Goal: Task Accomplishment & Management: Manage account settings

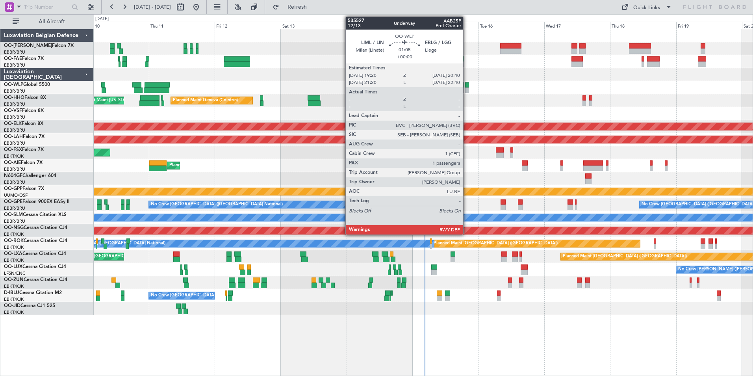
click at [467, 89] on div at bounding box center [467, 90] width 4 height 6
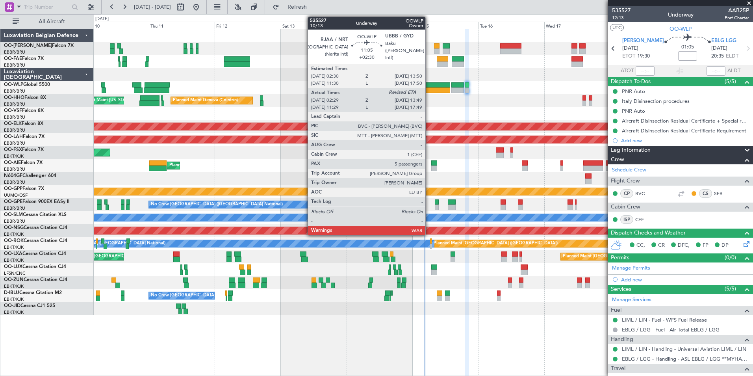
click at [429, 86] on div at bounding box center [435, 85] width 32 height 6
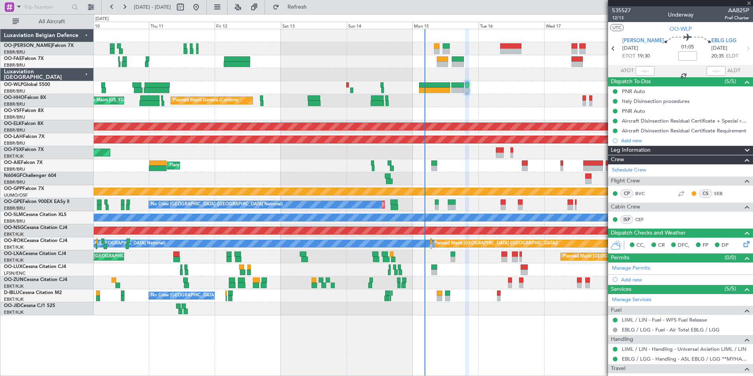
type input "+02:30"
type input "02:39"
type input "5"
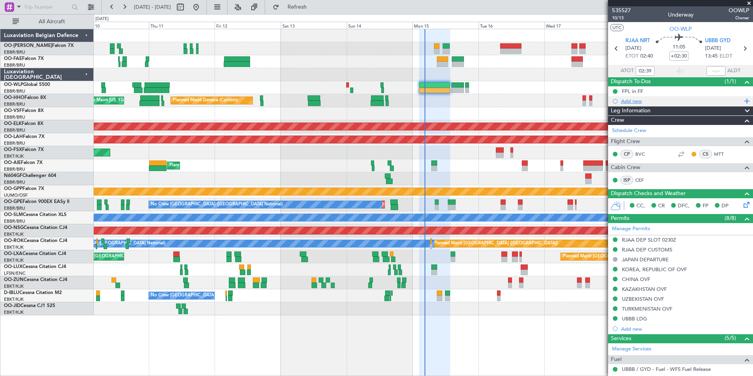
click at [631, 104] on div "Add new" at bounding box center [681, 101] width 121 height 7
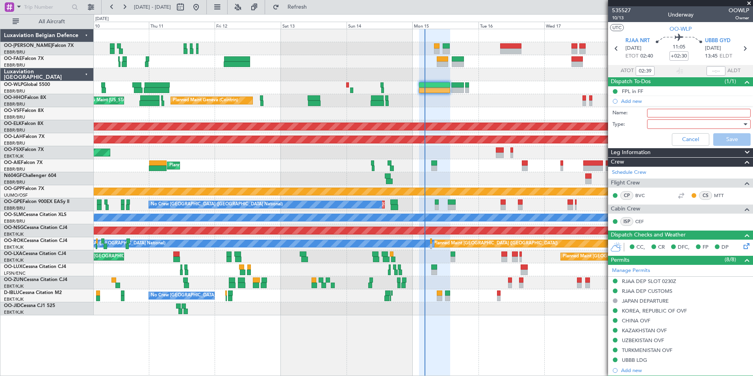
click at [675, 114] on input "Name:" at bounding box center [699, 113] width 104 height 9
type input "UITSB Diversion"
click at [667, 123] on div at bounding box center [696, 124] width 92 height 12
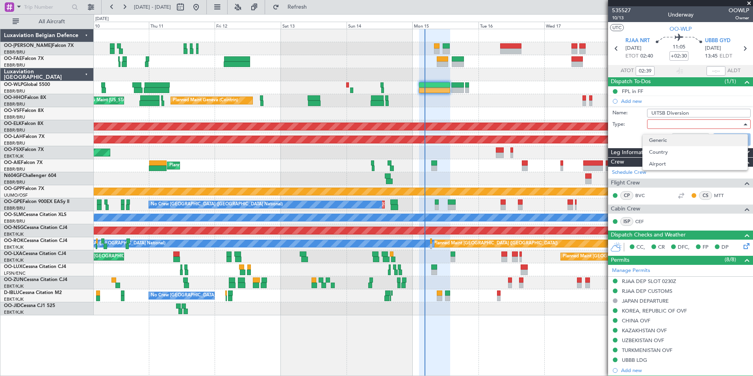
click at [661, 137] on span "Generic" at bounding box center [695, 140] width 92 height 12
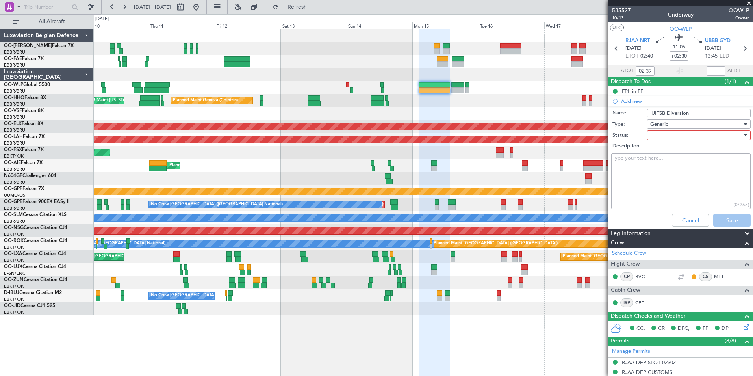
click at [661, 137] on div at bounding box center [696, 135] width 92 height 12
click at [664, 153] on span "Not Started" at bounding box center [695, 151] width 92 height 12
click at [643, 163] on textarea "Description:" at bounding box center [680, 181] width 139 height 56
paste textarea "fly@apogee.aero"
paste textarea "+998 903543691"
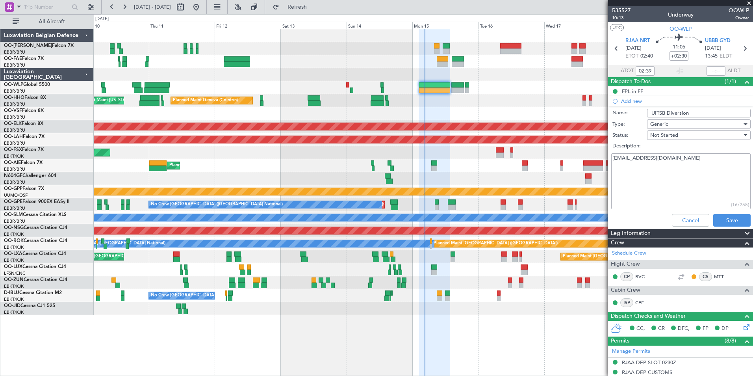
type textarea "fly@apogee.aero +998 903543691"
click at [722, 222] on button "Save" at bounding box center [731, 220] width 37 height 13
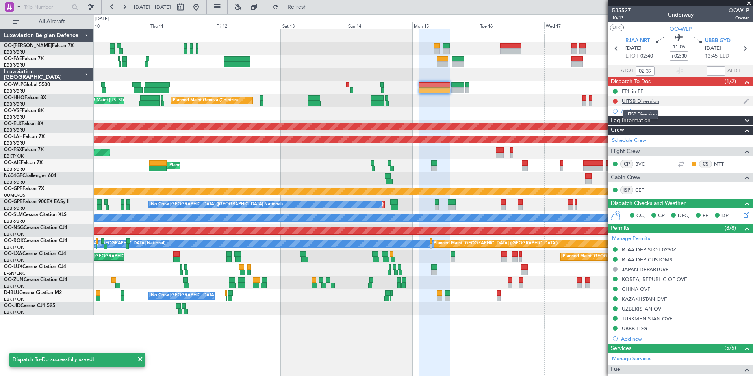
click at [632, 101] on div "UITSB Diversion" at bounding box center [640, 101] width 37 height 7
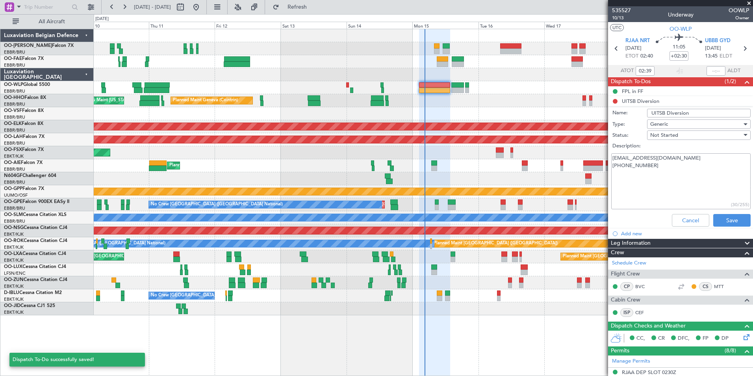
click at [657, 113] on input "UITSB Diversion" at bounding box center [699, 113] width 104 height 9
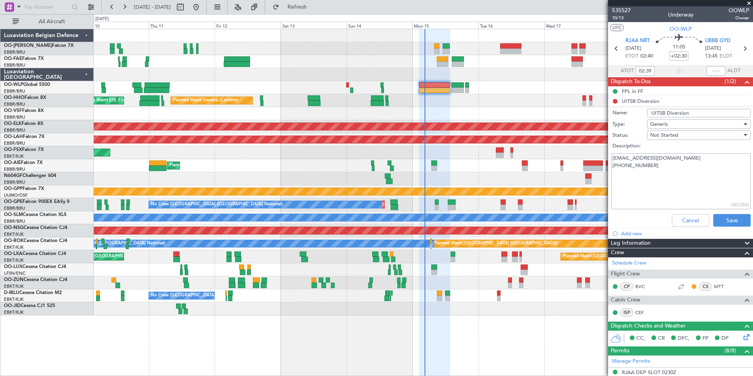
type input "UTSB Diversion"
click button "Cancel" at bounding box center [690, 220] width 37 height 13
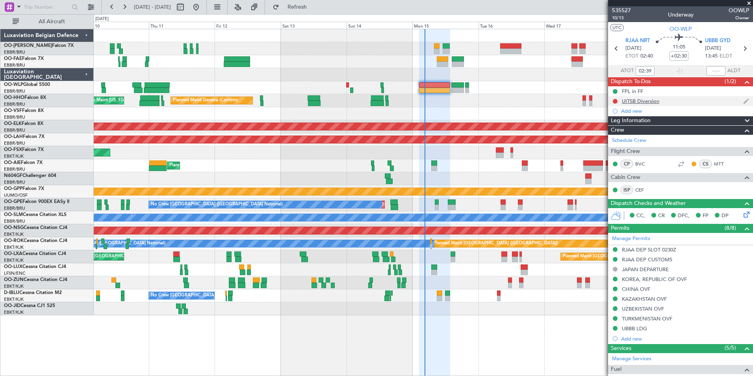
click at [652, 99] on div "UITSB Diversion" at bounding box center [640, 101] width 37 height 7
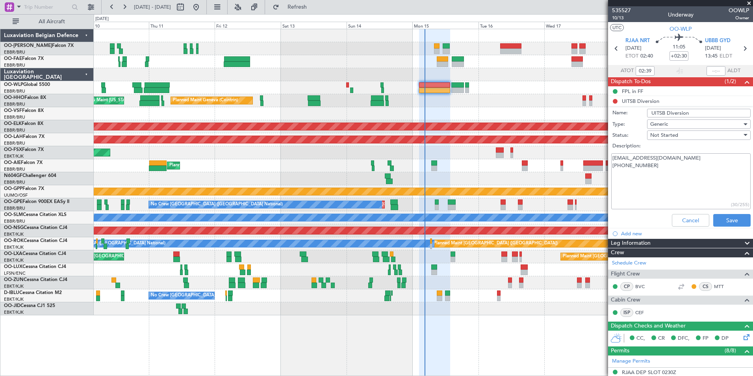
click at [655, 114] on input "UITSB Diversion" at bounding box center [699, 113] width 104 height 9
type input "UTSB Diversion"
click at [659, 186] on textarea "fly@apogee.aero +998 903543691" at bounding box center [680, 181] width 139 height 56
click at [720, 220] on button "Save" at bounding box center [731, 220] width 37 height 13
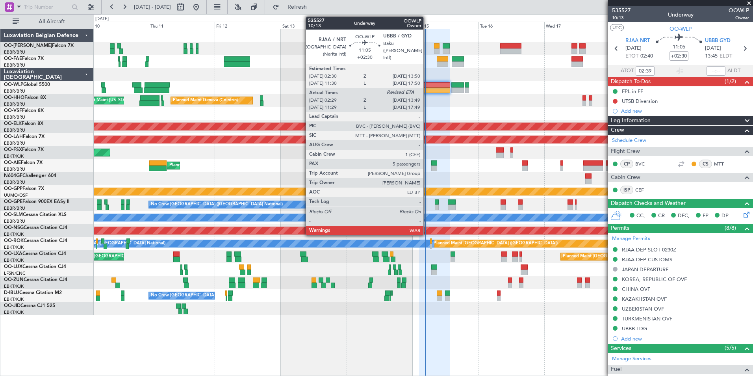
click at [427, 85] on div at bounding box center [435, 85] width 32 height 6
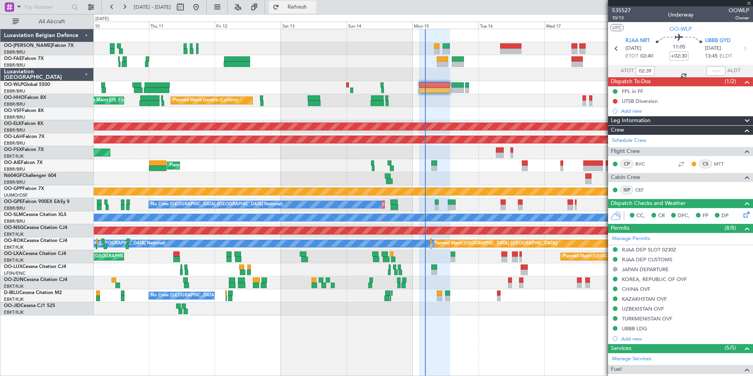
click at [314, 7] on span "Refresh" at bounding box center [297, 7] width 33 height 6
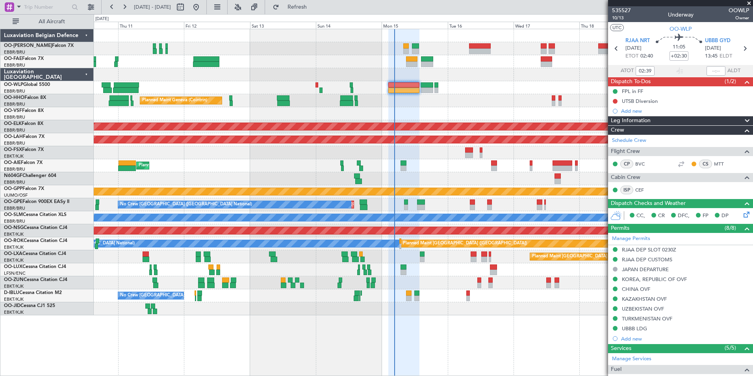
click at [450, 102] on div "Planned Maint Geneva (Cointrin) AOG Maint New York (Teterboro)" at bounding box center [423, 100] width 659 height 13
click at [437, 106] on div "Planned Maint Liege Planned Maint Geneva (Cointrin) AOG Maint New York (Teterbo…" at bounding box center [423, 172] width 659 height 286
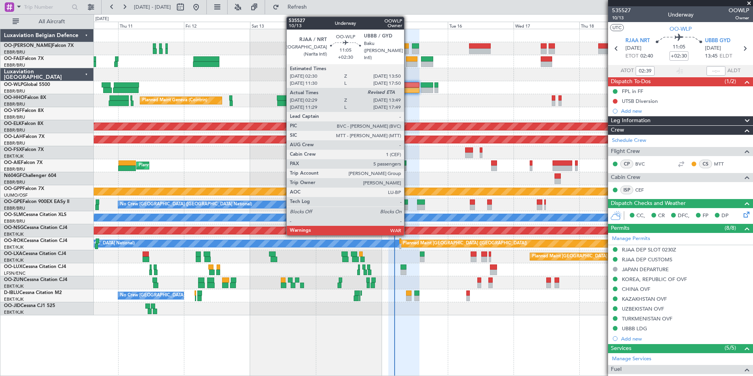
click at [408, 88] on div at bounding box center [404, 90] width 32 height 6
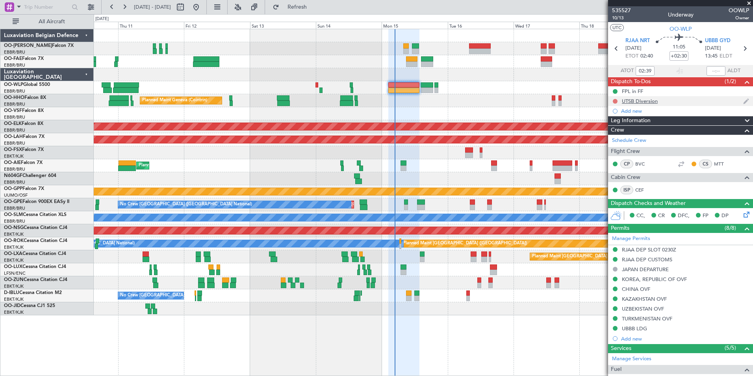
click at [616, 101] on button at bounding box center [615, 101] width 5 height 5
click at [612, 126] on span "In Progress" at bounding box center [619, 124] width 27 height 8
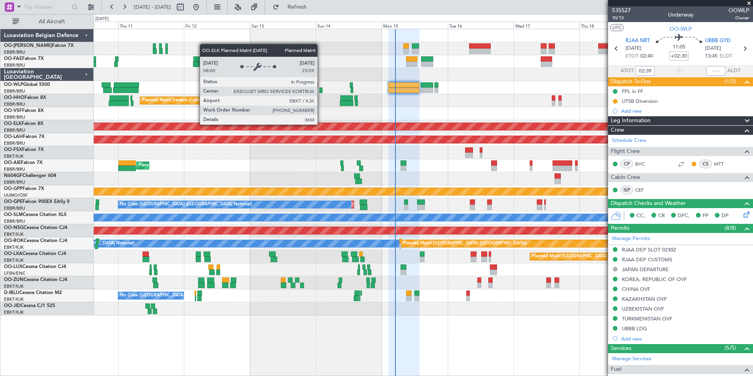
click at [330, 123] on div "Planned Maint Liege Planned Maint Geneva (Cointrin) AOG Maint New York (Teterbo…" at bounding box center [423, 172] width 659 height 286
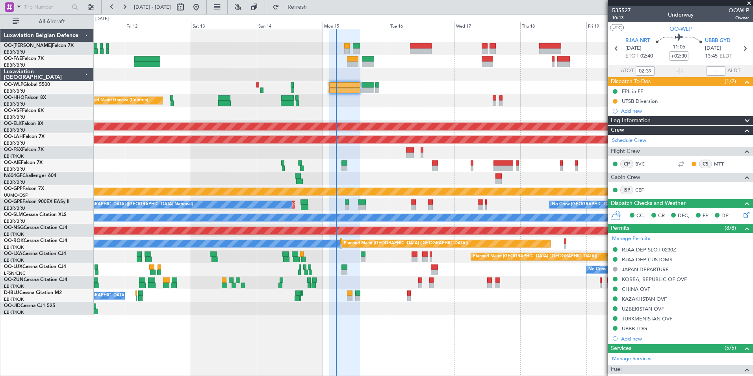
click at [663, 103] on div "UTSB Diversion" at bounding box center [680, 101] width 145 height 10
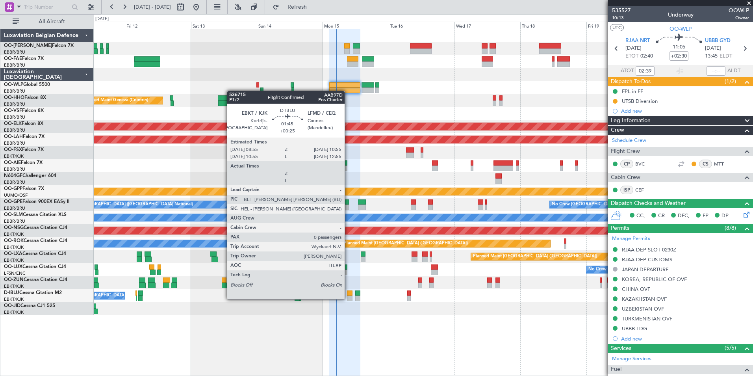
click at [348, 298] on div at bounding box center [350, 298] width 6 height 6
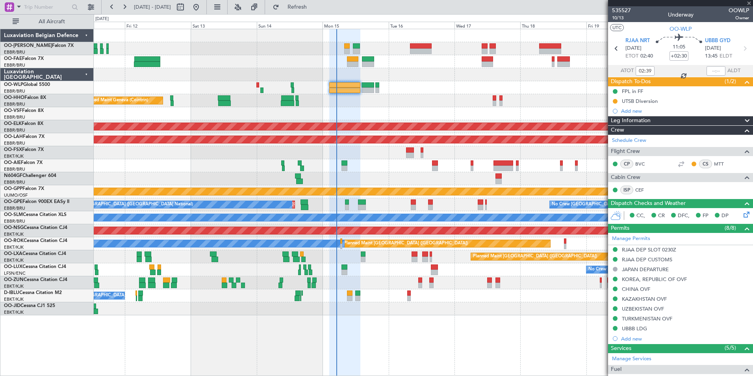
type input "+00:25"
type input "0"
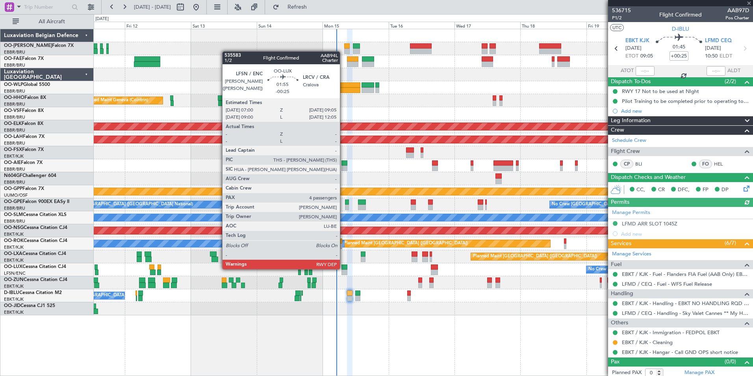
click at [344, 268] on div at bounding box center [345, 267] width 6 height 6
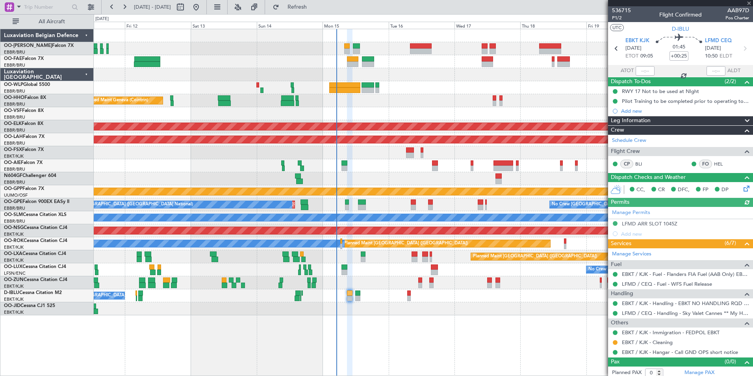
type input "-00:25"
type input "4"
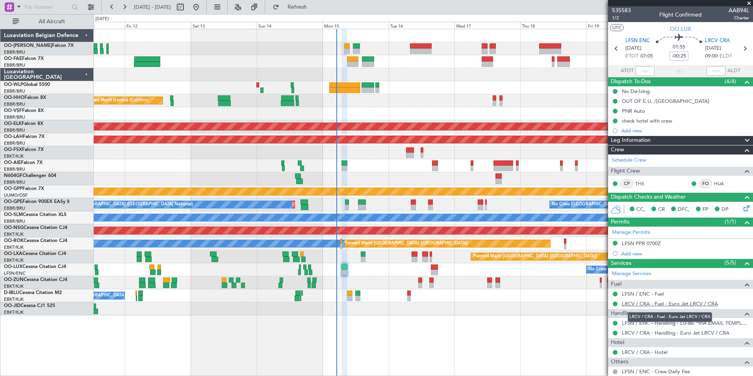
click at [661, 305] on link "LRCV / CRA - Fuel - Euro Jet LRCV / CRA" at bounding box center [670, 303] width 96 height 7
click at [296, 189] on div "Planned Maint Liege Planned Maint Geneva (Cointrin) AOG Maint New York (Teterbo…" at bounding box center [423, 172] width 659 height 286
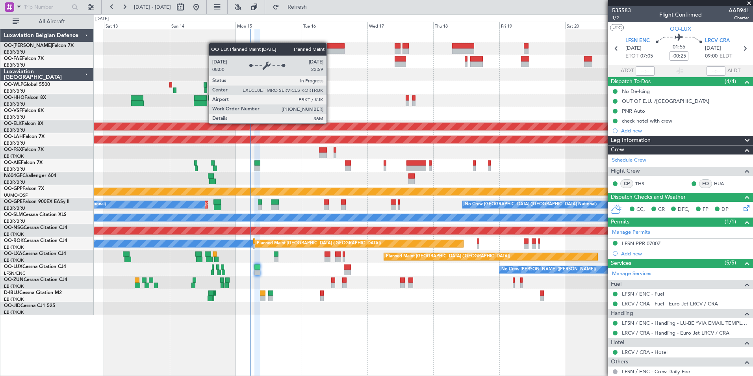
click at [290, 124] on div "Planned Maint Kortrijk-[GEOGRAPHIC_DATA]" at bounding box center [411, 126] width 1230 height 7
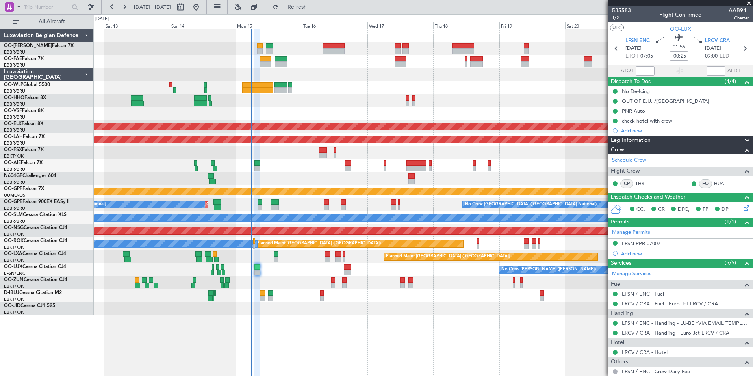
click at [309, 182] on div at bounding box center [423, 178] width 659 height 13
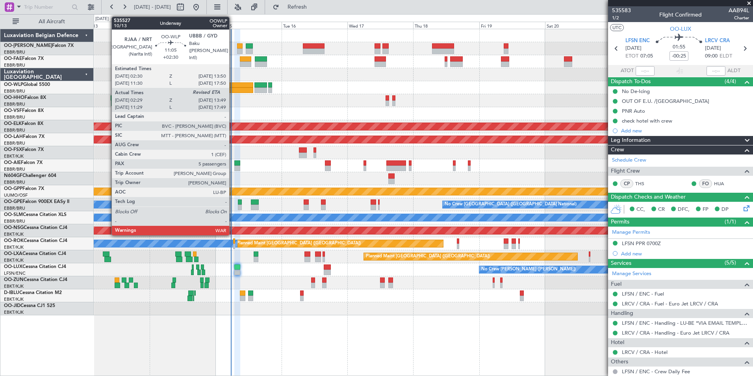
click at [233, 82] on div at bounding box center [238, 85] width 32 height 6
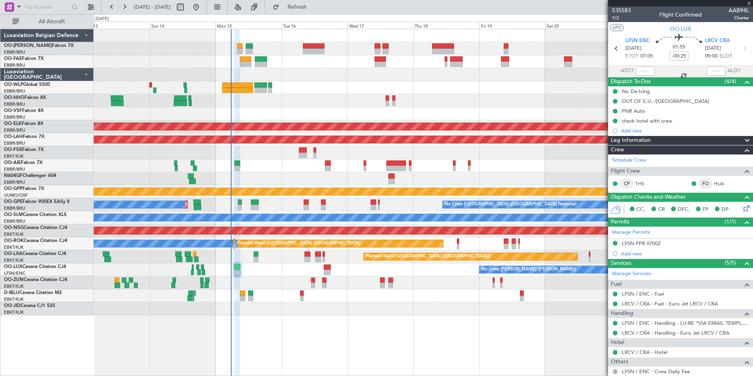
click at [233, 87] on div at bounding box center [238, 85] width 32 height 6
type input "+02:30"
type input "02:39"
type input "5"
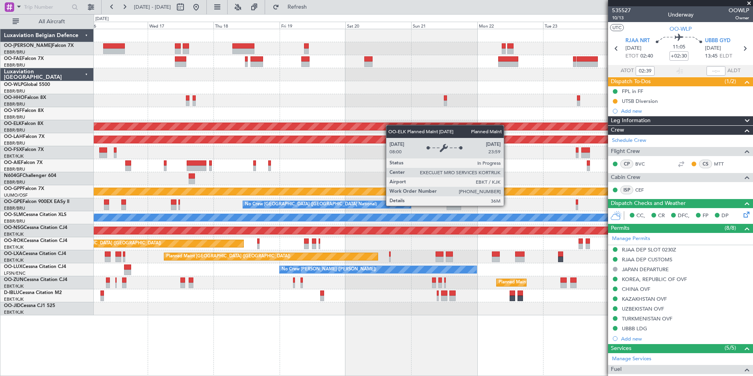
click at [361, 126] on div "Planned Maint Kortrijk-Wevelgem Planned Maint Alton-st Louis (St Louis Regl) Pl…" at bounding box center [423, 172] width 659 height 286
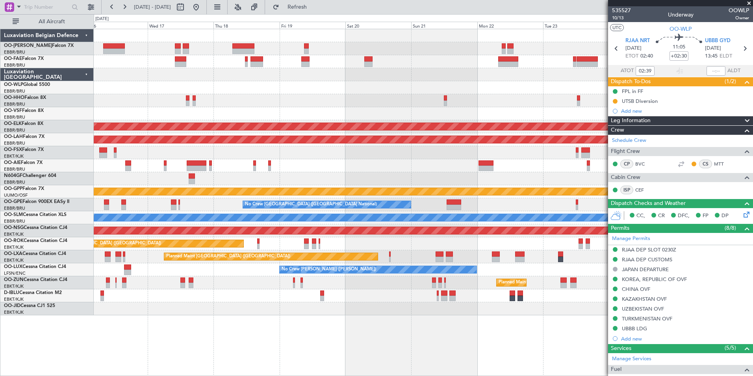
click at [398, 116] on div at bounding box center [423, 113] width 659 height 13
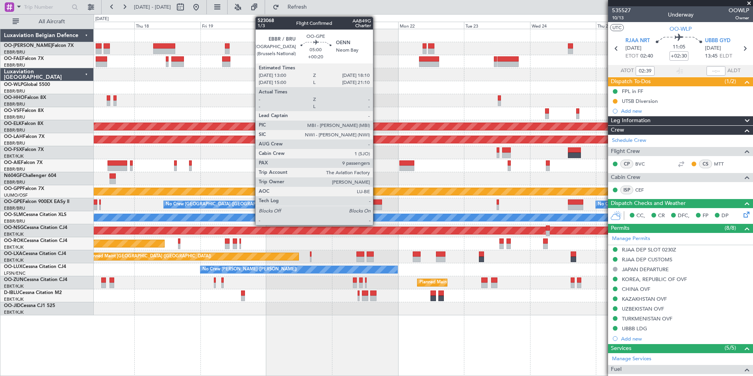
click at [377, 206] on div at bounding box center [375, 207] width 15 height 6
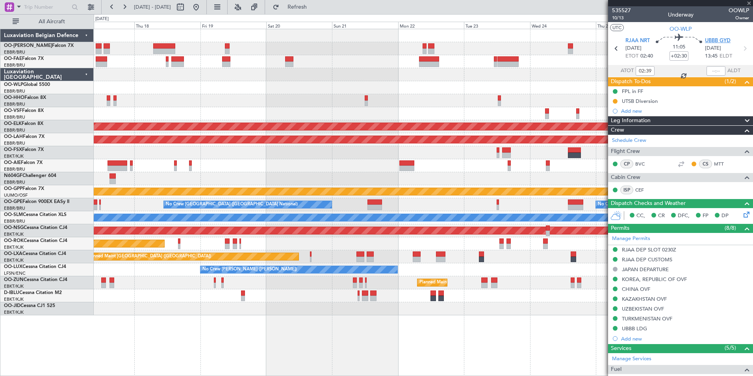
type input "+00:20"
type input "9"
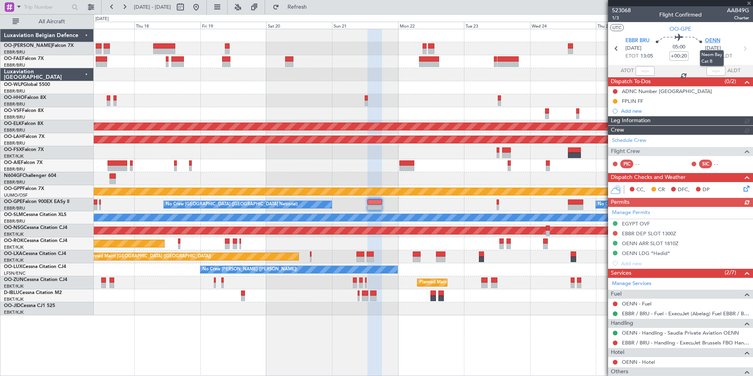
click at [714, 39] on span "OENN" at bounding box center [712, 41] width 15 height 8
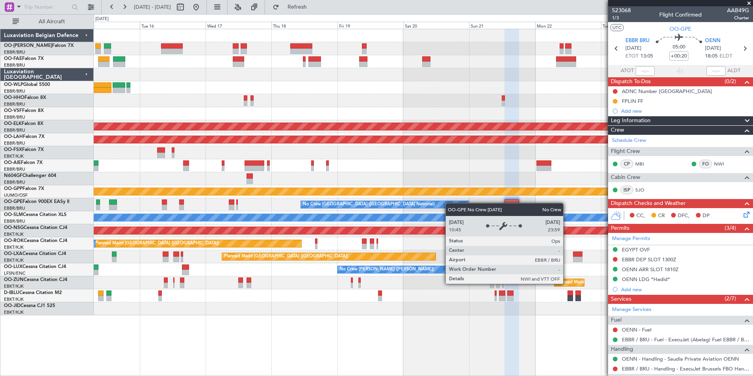
click at [450, 203] on div "Planned Maint Kortrijk-Wevelgem Planned Maint Alton-st Louis (St Louis Regl) Pl…" at bounding box center [423, 172] width 659 height 286
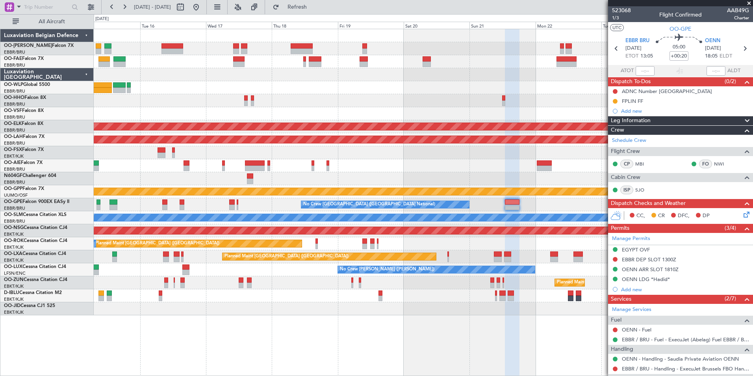
click at [425, 195] on div "Grounded [PERSON_NAME]" at bounding box center [423, 191] width 659 height 13
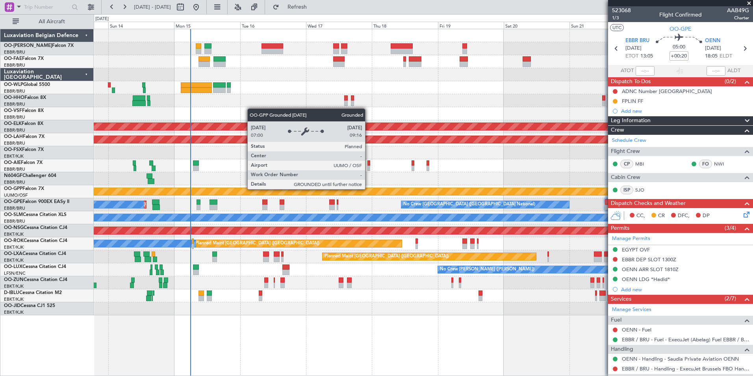
click at [315, 185] on div "Planned Maint Geneva (Cointrin) Planned Maint Kortrijk-Wevelgem Planned Maint A…" at bounding box center [423, 172] width 659 height 286
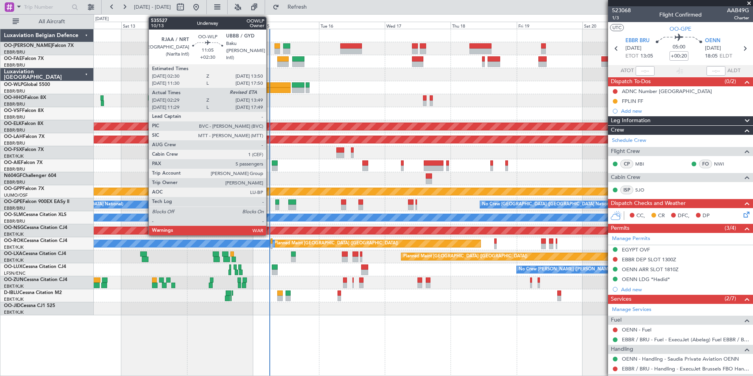
click at [269, 90] on div at bounding box center [276, 90] width 32 height 6
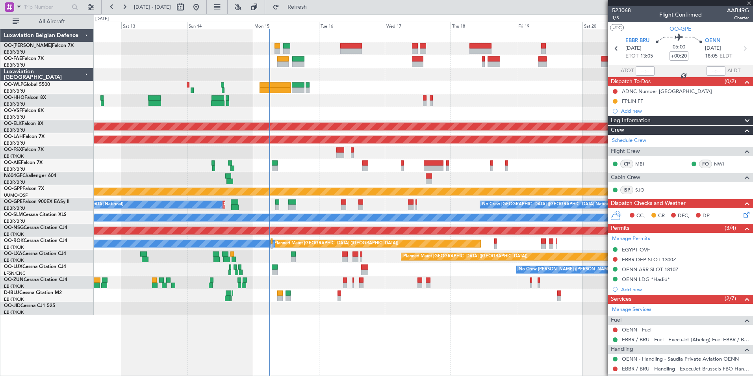
type input "+02:30"
type input "02:39"
type input "5"
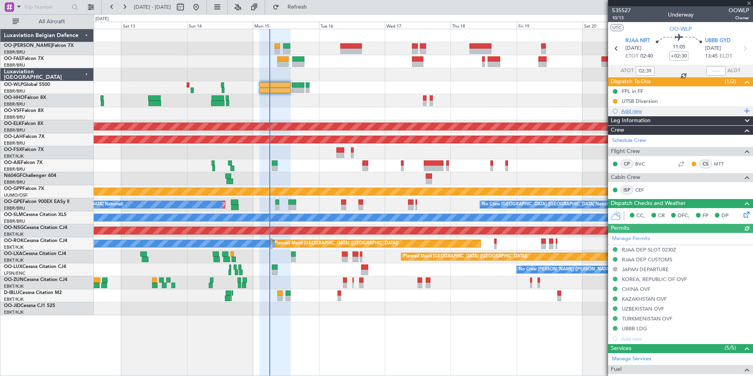
click at [642, 108] on div "Add new" at bounding box center [681, 111] width 121 height 7
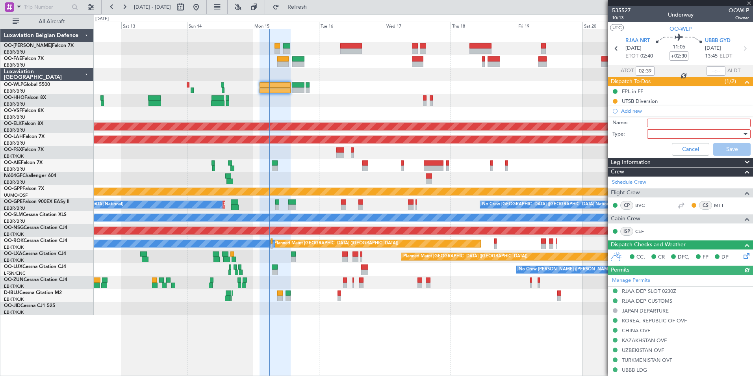
click at [662, 129] on div at bounding box center [696, 134] width 92 height 12
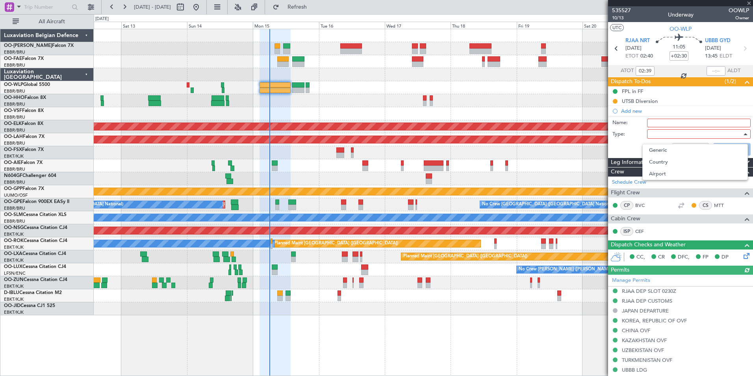
click at [663, 123] on div at bounding box center [376, 188] width 753 height 376
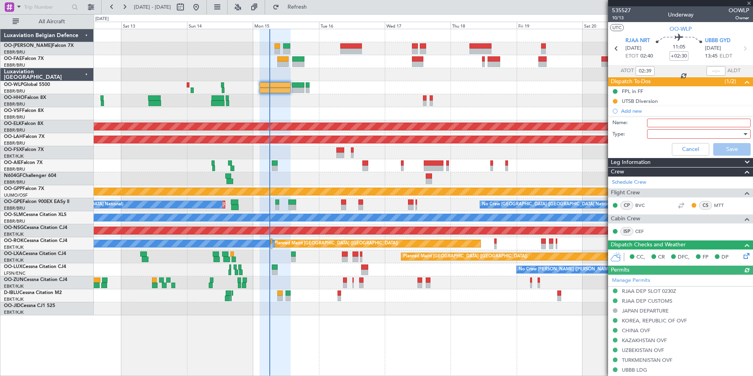
click at [659, 125] on input "Name:" at bounding box center [699, 123] width 104 height 9
type input "Diversion UAAA"
click at [656, 134] on div at bounding box center [696, 134] width 92 height 12
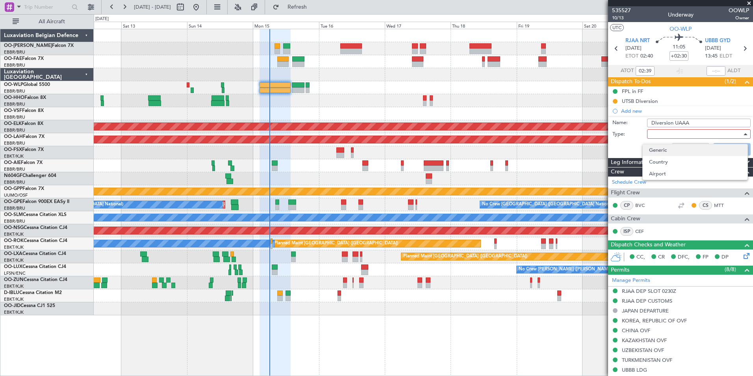
click at [660, 154] on span "Generic" at bounding box center [695, 150] width 92 height 12
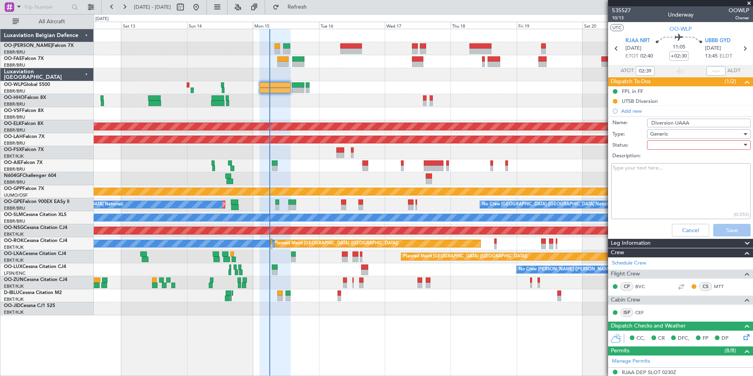
click at [660, 147] on div at bounding box center [696, 145] width 92 height 12
click at [662, 162] on span "Not Started" at bounding box center [695, 161] width 92 height 12
click at [663, 151] on div "Description:" at bounding box center [680, 155] width 153 height 11
click at [664, 146] on span "Not Started" at bounding box center [664, 144] width 28 height 7
click at [634, 171] on div at bounding box center [376, 188] width 753 height 376
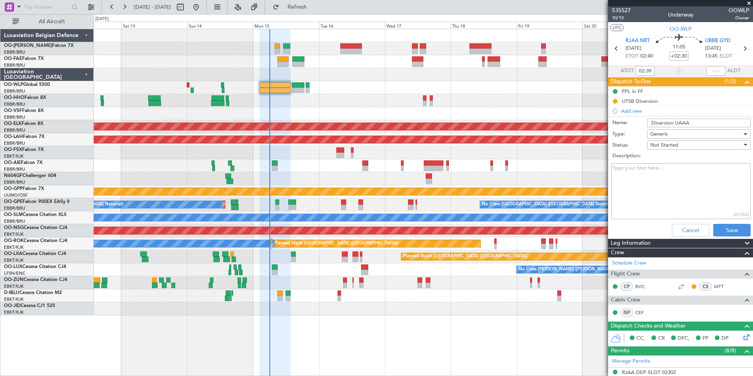
click at [660, 145] on span "Not Started" at bounding box center [664, 144] width 28 height 7
click at [665, 163] on span "Not Started" at bounding box center [695, 161] width 92 height 12
click at [665, 149] on div "Not Started" at bounding box center [696, 145] width 92 height 12
click at [669, 171] on span "In Progress" at bounding box center [695, 173] width 92 height 12
click at [627, 176] on textarea "Description:" at bounding box center [680, 191] width 139 height 56
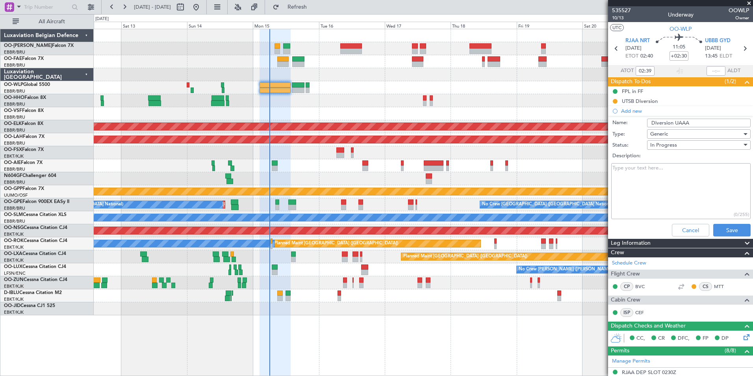
click at [323, 171] on div "Planned Maint [GEOGRAPHIC_DATA] ([GEOGRAPHIC_DATA])" at bounding box center [423, 165] width 659 height 13
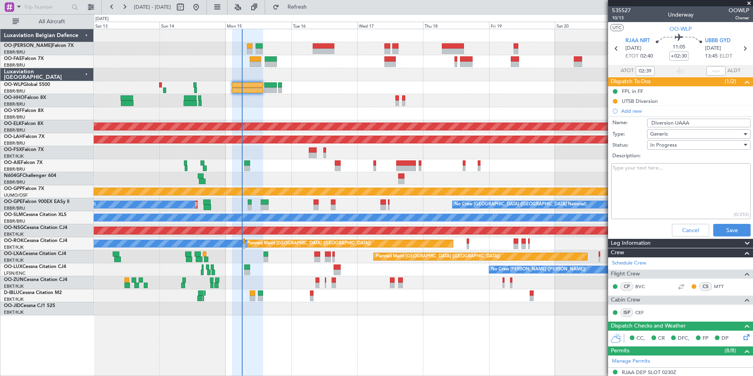
click at [641, 170] on textarea "Description:" at bounding box center [680, 191] width 139 height 56
paste textarea "+420 233 343 362"
drag, startPoint x: 641, startPoint y: 170, endPoint x: 621, endPoint y: 172, distance: 19.8
click at [621, 172] on textarea "+420 233 343 362" at bounding box center [680, 191] width 139 height 56
click at [682, 167] on textarea "+420 233 343 362" at bounding box center [680, 191] width 139 height 56
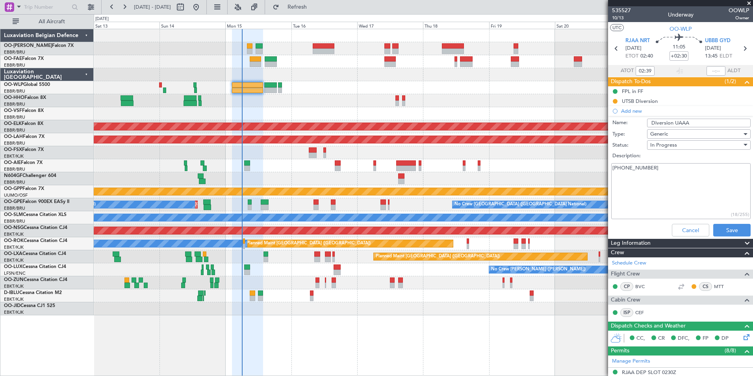
paste textarea "ops@eurojet-service.com"
type textarea "+420 233 343 362 ops@eurojet-service.com"
click at [727, 232] on button "Save" at bounding box center [731, 230] width 37 height 13
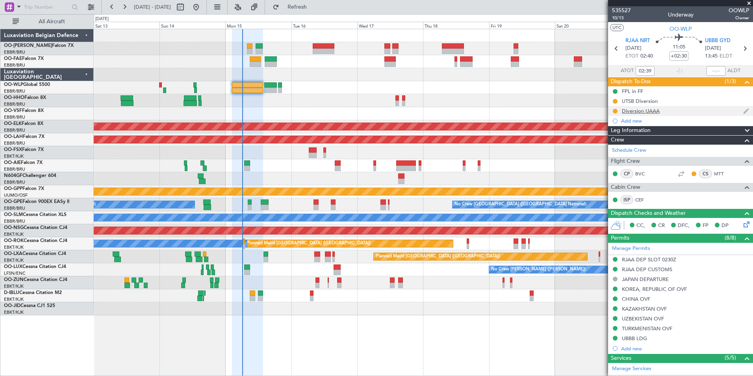
click at [647, 110] on div "Diversion UAAA" at bounding box center [641, 111] width 38 height 7
click at [648, 108] on div "Diversion UAAA" at bounding box center [641, 111] width 38 height 7
click at [255, 108] on div at bounding box center [423, 113] width 659 height 13
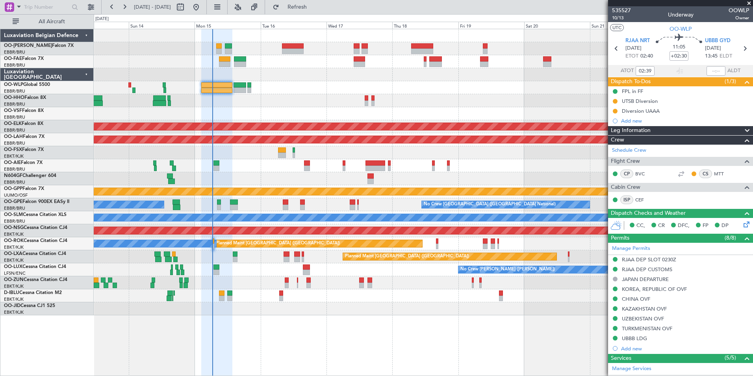
click at [248, 108] on div at bounding box center [423, 113] width 659 height 13
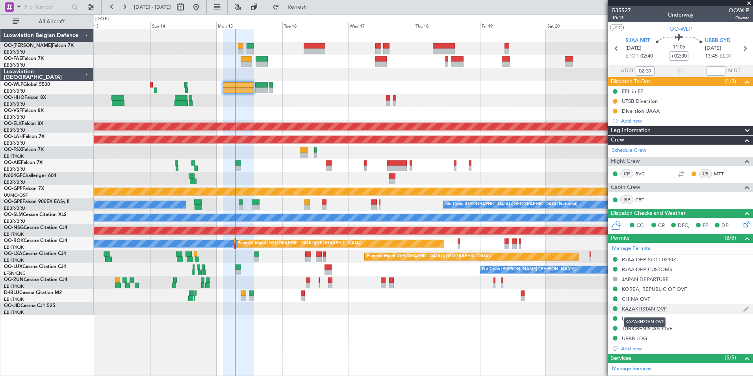
click at [650, 310] on div "KAZAKHSTAN OVF" at bounding box center [644, 308] width 45 height 7
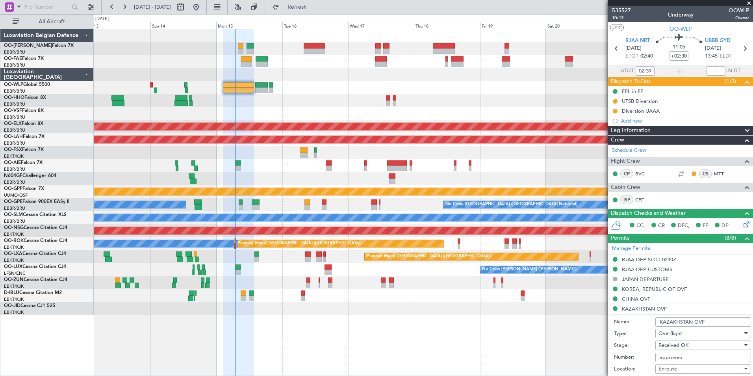
drag, startPoint x: 692, startPoint y: 319, endPoint x: 660, endPoint y: 320, distance: 32.0
click at [660, 320] on input "KAZAKHSTAN OVF" at bounding box center [704, 321] width 96 height 9
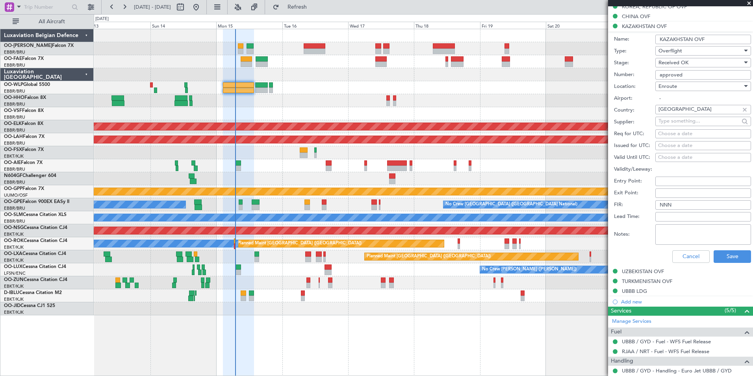
scroll to position [355, 0]
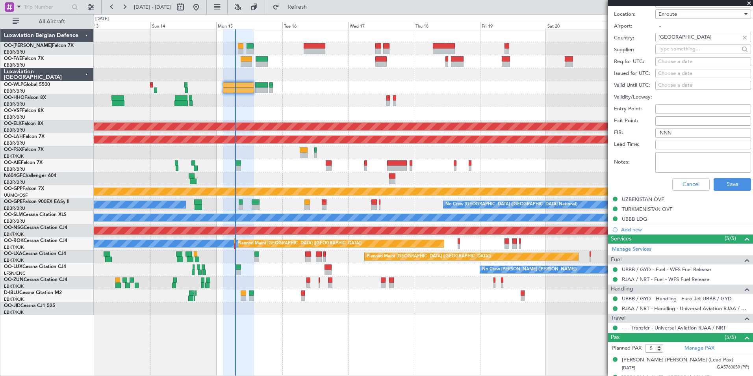
click at [642, 298] on link "UBBB / GYD - Handling - Euro Jet UBBB / GYD" at bounding box center [677, 298] width 110 height 7
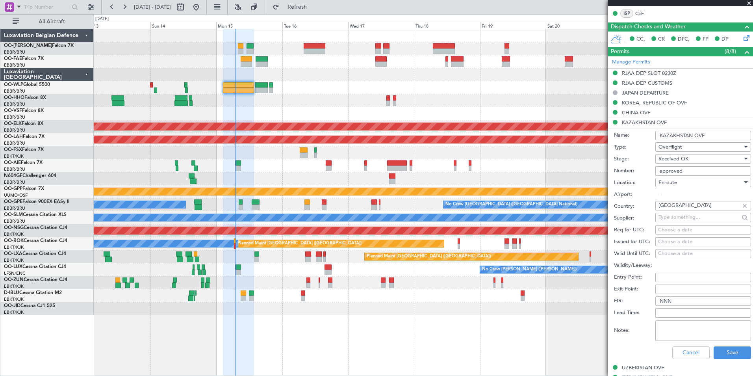
scroll to position [394, 0]
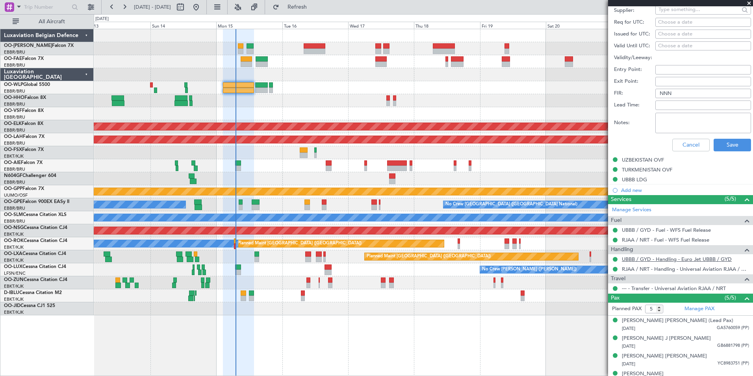
click at [639, 260] on link "UBBB / GYD - Handling - Euro Jet UBBB / GYD" at bounding box center [677, 259] width 110 height 7
click at [32, 84] on link "OO-WLP Global 5500" at bounding box center [27, 84] width 46 height 5
click at [246, 144] on div "Planned Maint [PERSON_NAME]-[GEOGRAPHIC_DATA][PERSON_NAME] ([GEOGRAPHIC_DATA][P…" at bounding box center [423, 139] width 659 height 13
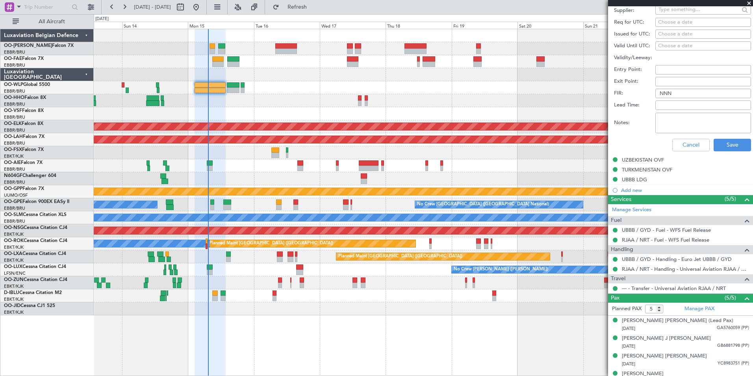
click at [354, 168] on div "Planned Maint [GEOGRAPHIC_DATA] ([GEOGRAPHIC_DATA])" at bounding box center [423, 165] width 659 height 13
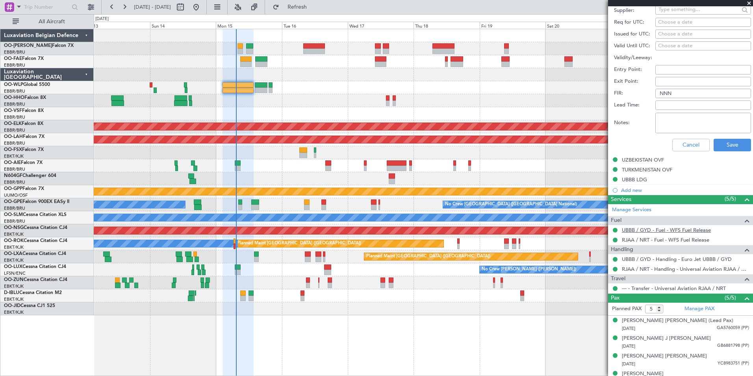
click at [644, 227] on link "UBBB / GYD - Fuel - WFS Fuel Release" at bounding box center [666, 230] width 89 height 7
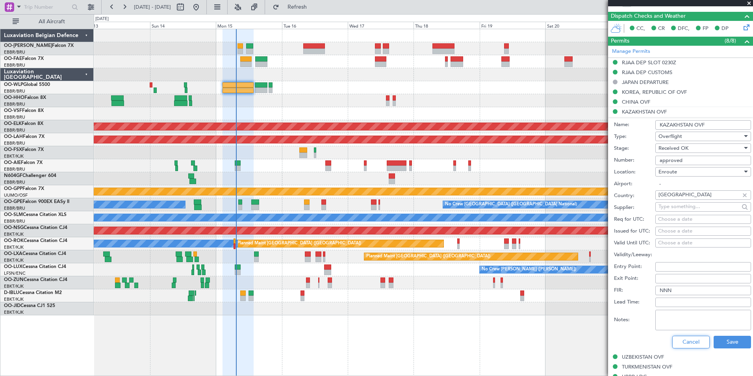
click at [687, 344] on button "Cancel" at bounding box center [691, 342] width 37 height 13
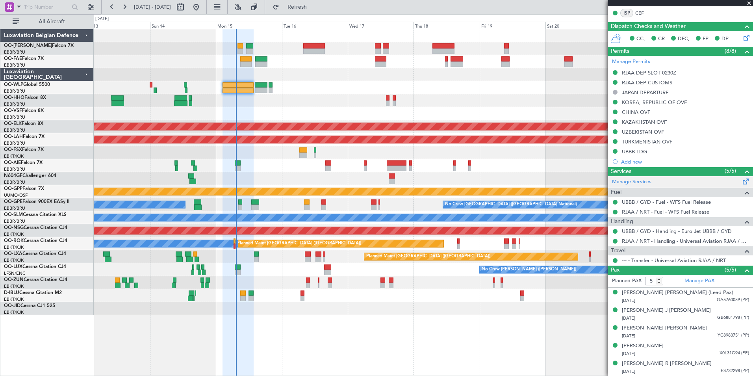
scroll to position [29, 0]
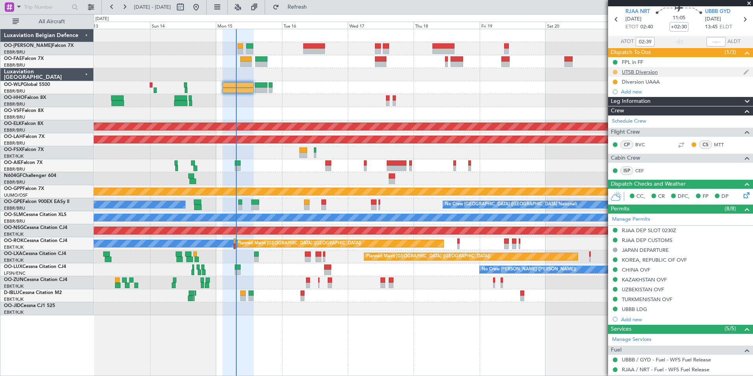
click at [615, 71] on button at bounding box center [615, 72] width 5 height 5
click at [615, 104] on span "Completed" at bounding box center [619, 107] width 26 height 8
click at [630, 95] on div "Add new" at bounding box center [680, 92] width 145 height 10
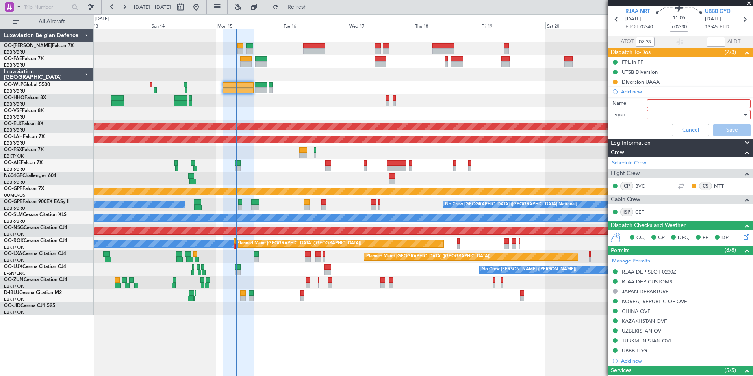
click at [660, 102] on input "Name:" at bounding box center [699, 103] width 104 height 9
type input "UTSB FUEL"
click at [661, 119] on div at bounding box center [696, 115] width 92 height 12
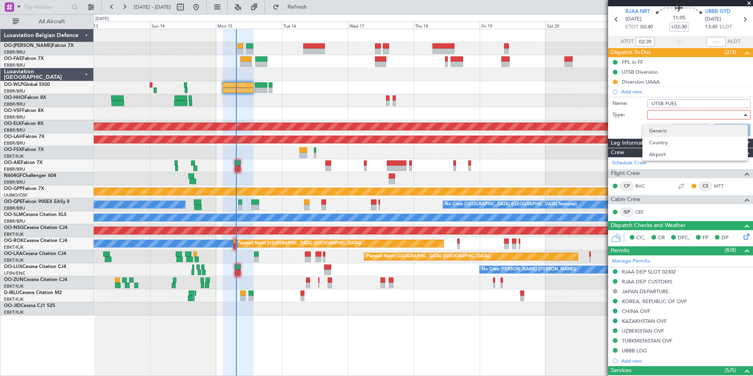
click at [661, 129] on span "Generic" at bounding box center [695, 131] width 92 height 12
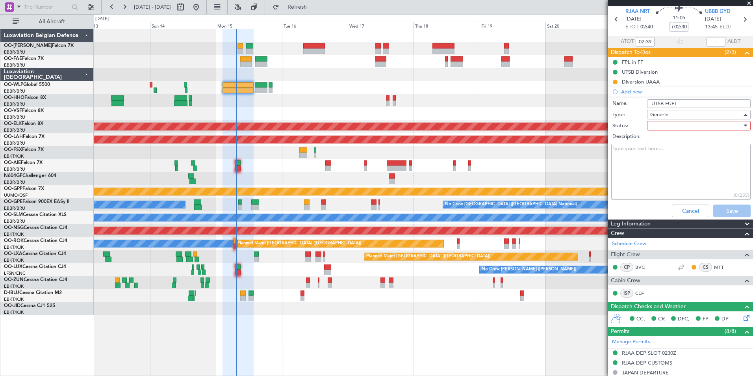
click at [659, 122] on div at bounding box center [696, 126] width 92 height 12
click at [663, 154] on span "In Progress" at bounding box center [695, 153] width 92 height 12
click at [721, 210] on button "Save" at bounding box center [731, 210] width 37 height 13
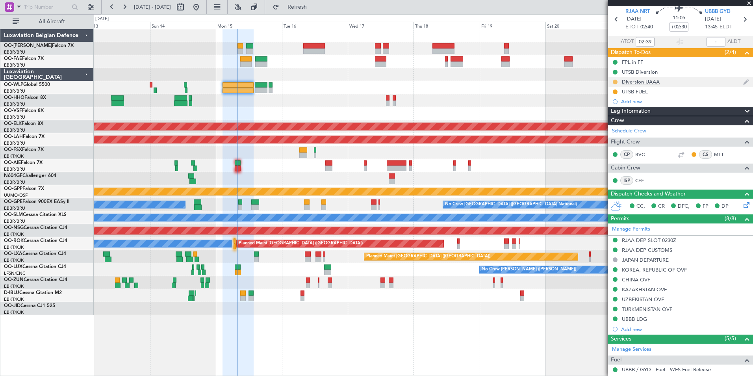
click at [613, 81] on button at bounding box center [615, 82] width 5 height 5
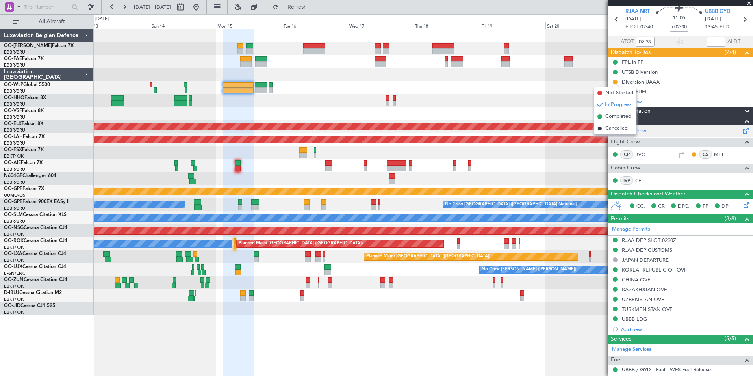
click at [616, 132] on span "Cancelled" at bounding box center [617, 128] width 22 height 8
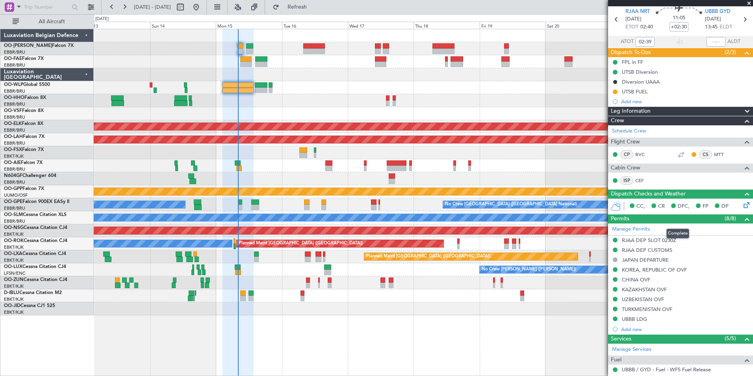
scroll to position [0, 0]
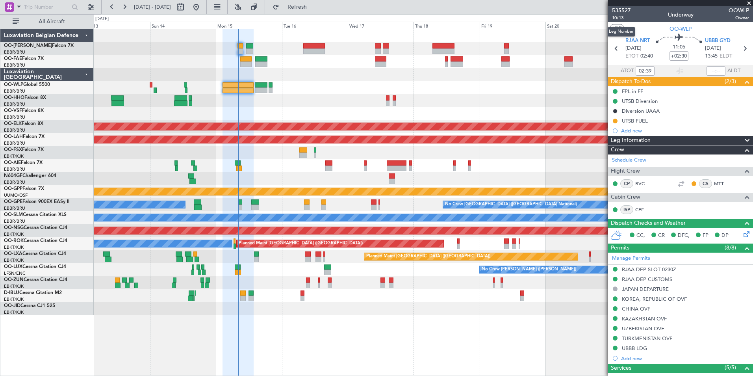
click at [616, 16] on span "10/13" at bounding box center [621, 18] width 19 height 7
click at [656, 340] on div "Manage Permits RJAA DEP SLOT 0230Z RJAA DEP CUSTOMS JAPAN DEPARTURE KOREA, REPU…" at bounding box center [680, 308] width 145 height 111
click at [642, 338] on div "TURKMENISTAN OVF" at bounding box center [647, 338] width 50 height 7
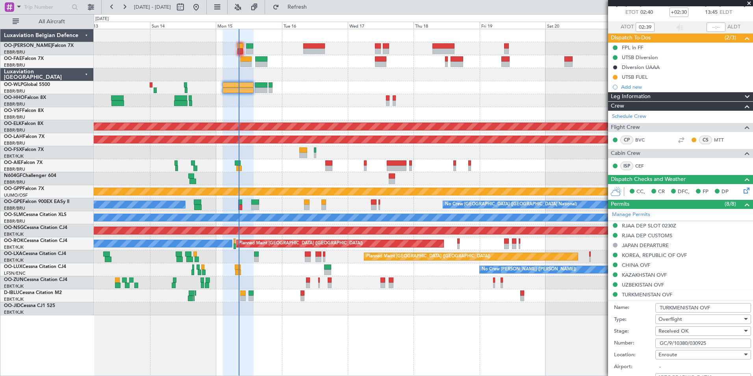
scroll to position [118, 0]
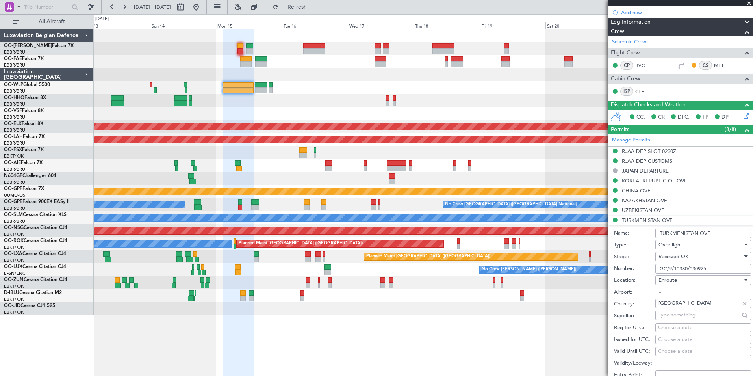
drag, startPoint x: 711, startPoint y: 266, endPoint x: 643, endPoint y: 267, distance: 68.2
click at [643, 267] on div "Number: GC/9/10380/030925" at bounding box center [682, 269] width 137 height 12
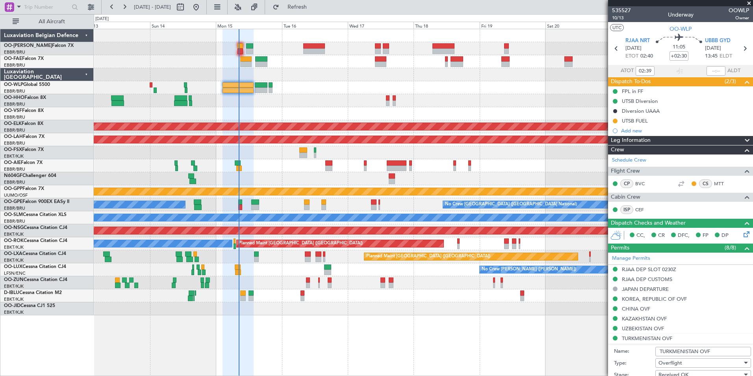
scroll to position [118, 0]
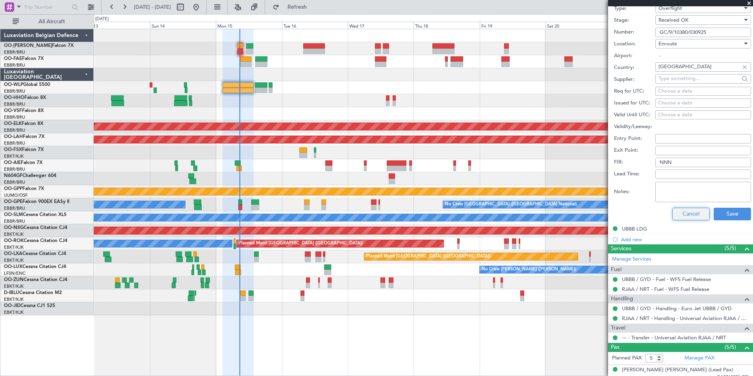
click at [687, 211] on button "Cancel" at bounding box center [691, 214] width 37 height 13
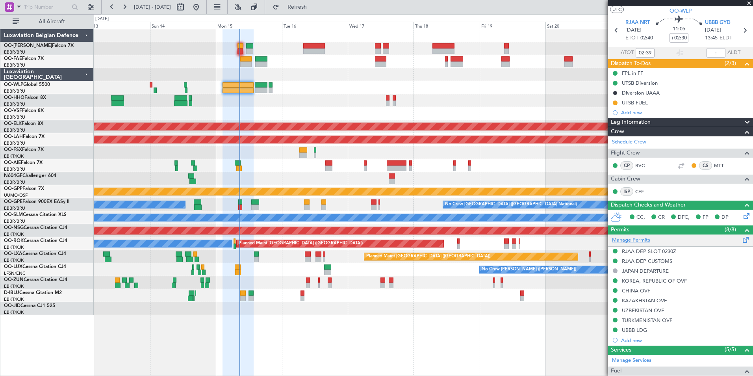
scroll to position [0, 0]
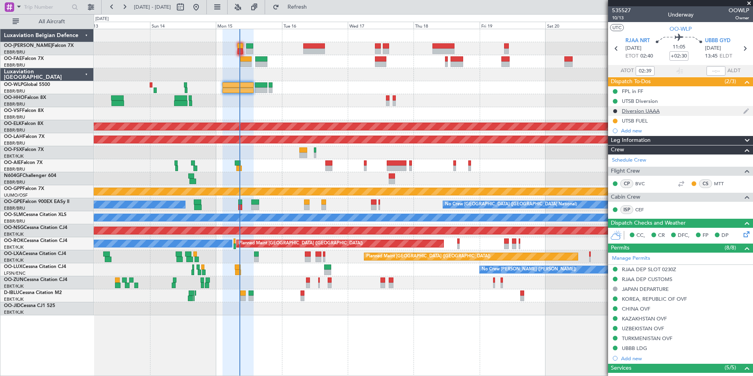
click at [637, 109] on div "Diversion UAAA" at bounding box center [641, 111] width 38 height 7
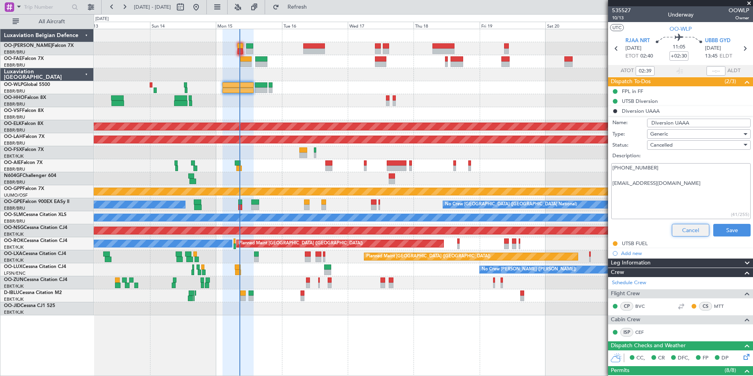
click at [674, 234] on button "Cancel" at bounding box center [690, 230] width 37 height 13
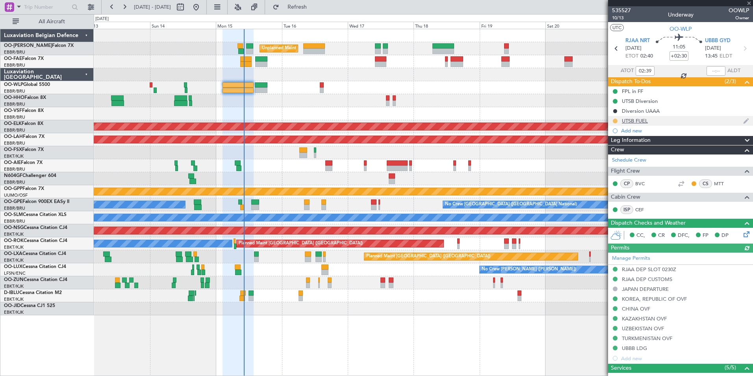
click at [617, 122] on button at bounding box center [615, 121] width 5 height 5
click at [615, 150] on li "Completed" at bounding box center [616, 156] width 42 height 12
click at [636, 102] on div "UTSB Diversion" at bounding box center [640, 101] width 36 height 7
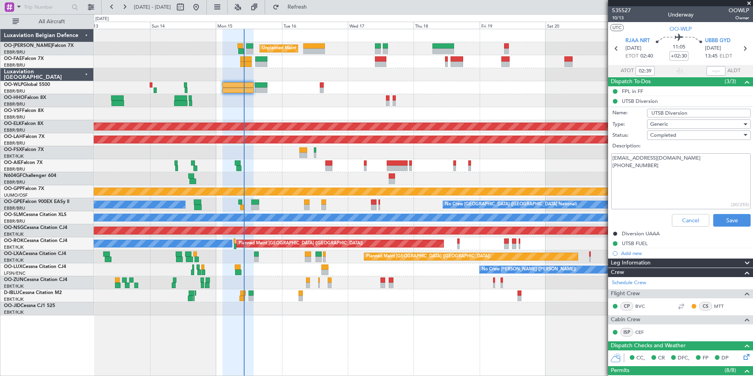
click at [691, 109] on input "UTSB Diversion" at bounding box center [699, 113] width 104 height 9
type input "UTSB Diversion + departure permit"
click at [656, 172] on textarea "fly@apogee.aero +998 903543691" at bounding box center [680, 181] width 139 height 56
paste textarea "-N0494F400 REGMO2B REGMO T388 POGON A477 BABUM A909 TUGTA B701 LARGI N701 BAKUV…"
click at [621, 184] on textarea "fly@apogee.aero +998 903543691" at bounding box center [680, 181] width 139 height 56
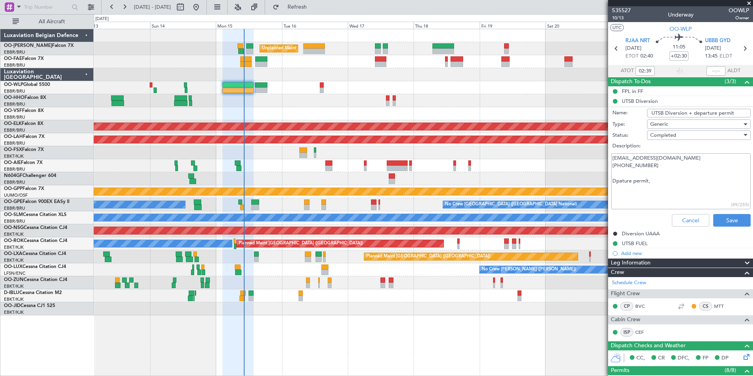
paste textarea "Number CAA UZB 160/09/2025 BHK"
click at [668, 198] on textarea "fly@apogee.aero +998 903543691 Dapartuer permit, Number CAA UZB 160/09/2025 BHK" at bounding box center [680, 181] width 139 height 56
click at [707, 188] on textarea "fly@apogee.aero +998 903543691 Dapartuer permit, Number CAA UZB 160/09/2025 BHK" at bounding box center [680, 181] width 139 height 56
drag, startPoint x: 612, startPoint y: 188, endPoint x: 700, endPoint y: 188, distance: 88.6
click at [700, 188] on textarea "fly@apogee.aero +998 903543691 Departure permit, Number CAA UZB 160/09/2025 BHK" at bounding box center [680, 181] width 139 height 56
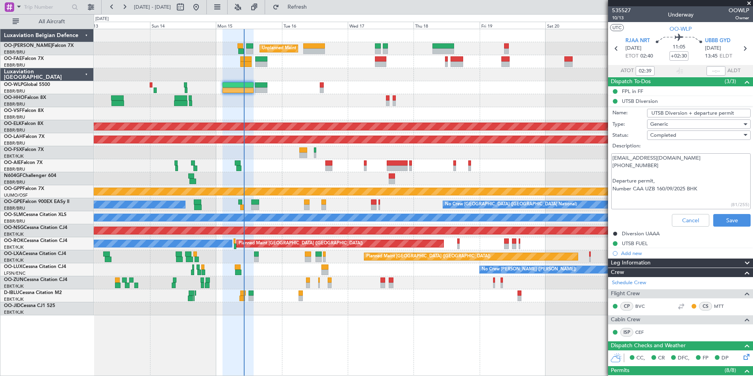
click at [700, 188] on textarea "fly@apogee.aero +998 903543691 Departure permit, Number CAA UZB 160/09/2025 BHK" at bounding box center [680, 181] width 139 height 56
drag, startPoint x: 630, startPoint y: 165, endPoint x: 687, endPoint y: 176, distance: 58.0
click at [608, 155] on div "fly@apogee.aero +998 903543691 Departure permit, Number CAA UZB 160/09/2025 BHK…" at bounding box center [680, 181] width 153 height 59
type textarea "fly@apogee.aero +998 903543691 Departure permit, Number CAA UZB 160/09/2025 BHK"
click at [723, 219] on button "Save" at bounding box center [731, 220] width 37 height 13
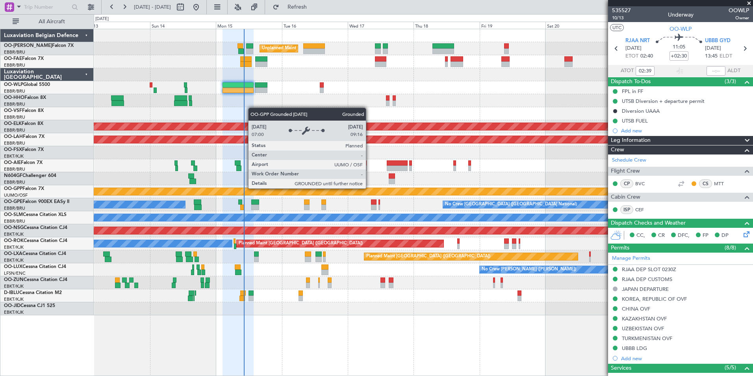
click at [294, 197] on div "Grounded [PERSON_NAME]" at bounding box center [423, 191] width 659 height 13
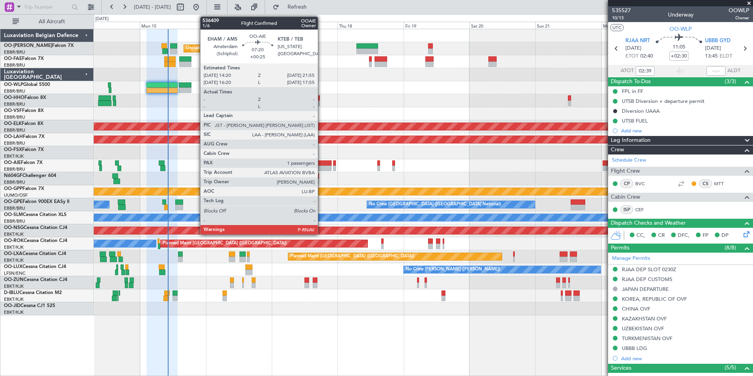
click at [321, 164] on div at bounding box center [321, 163] width 21 height 6
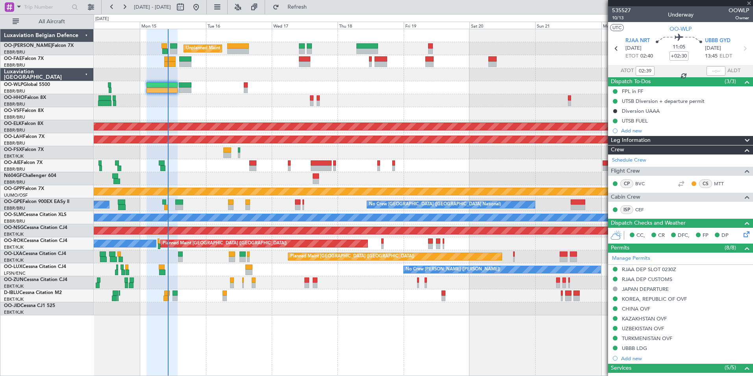
click at [320, 180] on div at bounding box center [423, 178] width 659 height 13
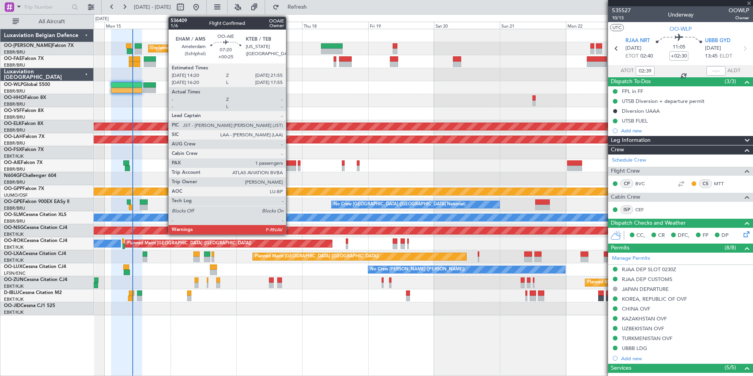
type input "+00:25"
type input "1"
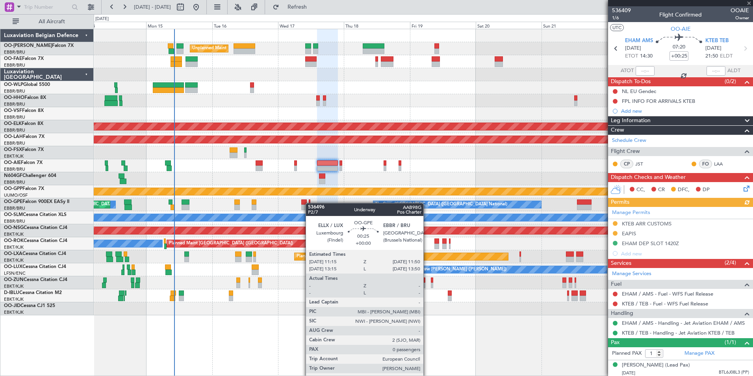
click at [310, 203] on div at bounding box center [310, 202] width 2 height 6
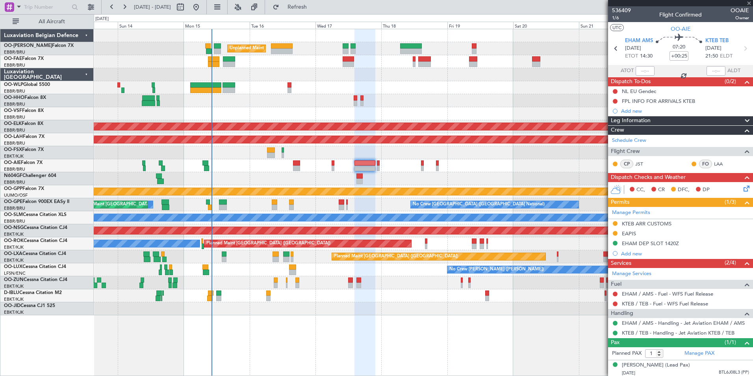
click at [346, 161] on div "Unplanned Maint Brussels (Brussels National) Planned Maint Geneva (Cointrin) Pl…" at bounding box center [423, 172] width 659 height 286
type input "0"
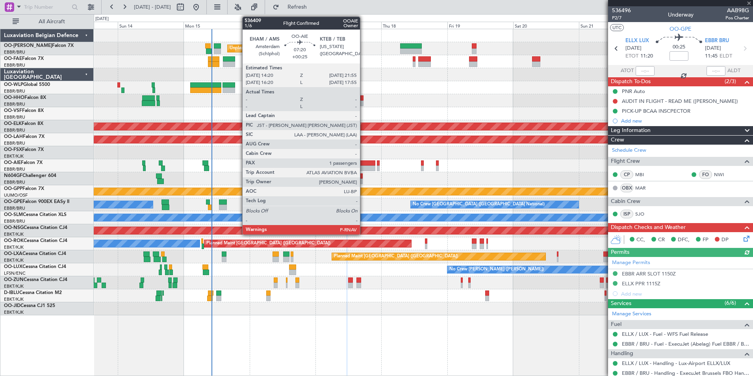
click at [364, 166] on div at bounding box center [365, 168] width 21 height 6
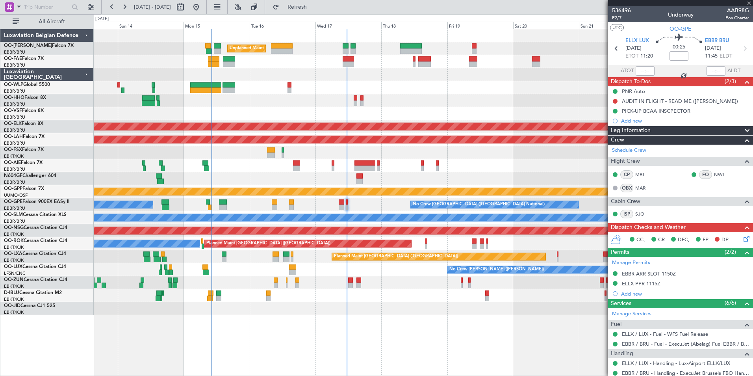
type input "+00:25"
type input "1"
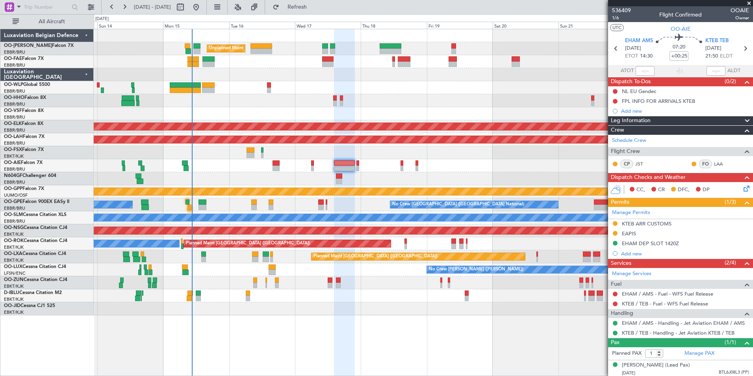
click at [238, 260] on div "Planned Maint Paris (Le Bourget) Planned Maint Kortrijk-Wevelgem A/C Unavailabl…" at bounding box center [423, 256] width 659 height 13
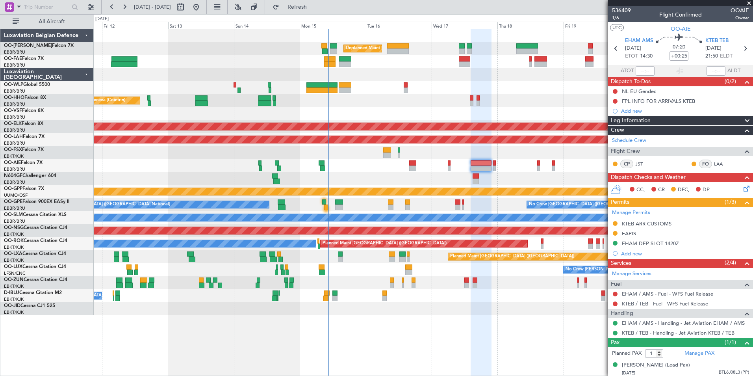
click at [328, 271] on div "No Crew Nancy (Essey) No Crew Nancy (Essey)" at bounding box center [423, 269] width 659 height 13
click at [439, 236] on div "Unplanned Maint Brussels (Brussels National) Planned Maint Liege Planned Maint …" at bounding box center [423, 172] width 659 height 286
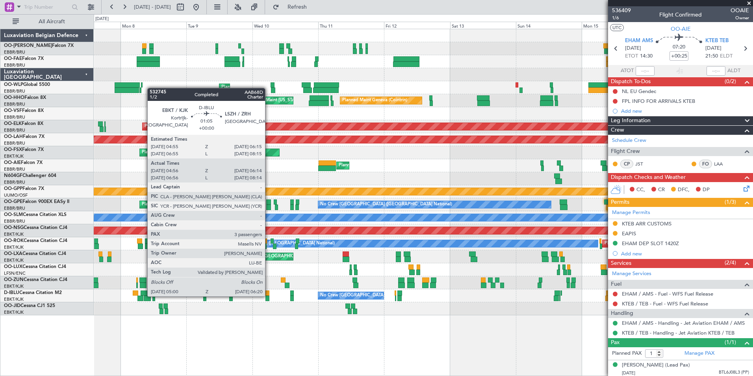
click at [269, 295] on div at bounding box center [268, 298] width 4 height 6
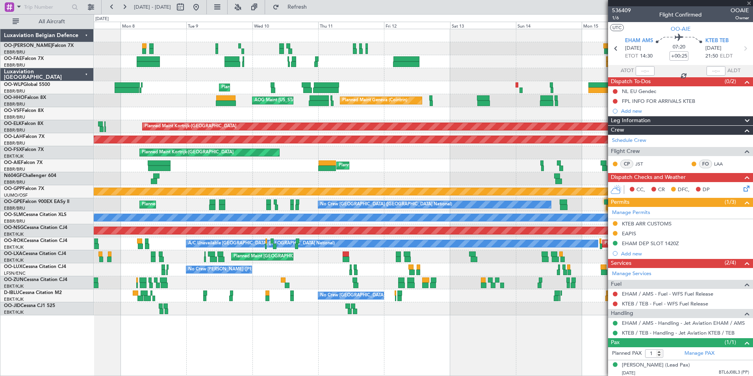
click at [257, 304] on div "Unplanned Maint [GEOGRAPHIC_DATA] ([GEOGRAPHIC_DATA] National) Planned Maint Li…" at bounding box center [423, 172] width 659 height 286
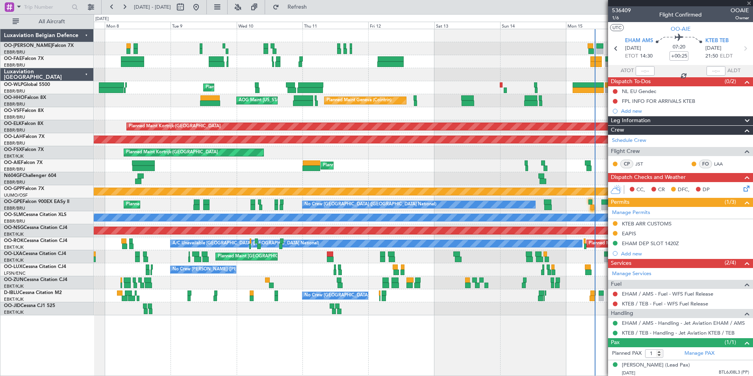
type input "05:06"
type input "06:09"
type input "3"
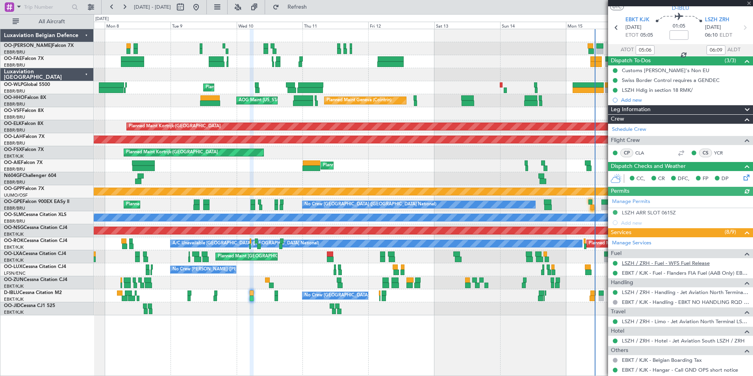
scroll to position [39, 0]
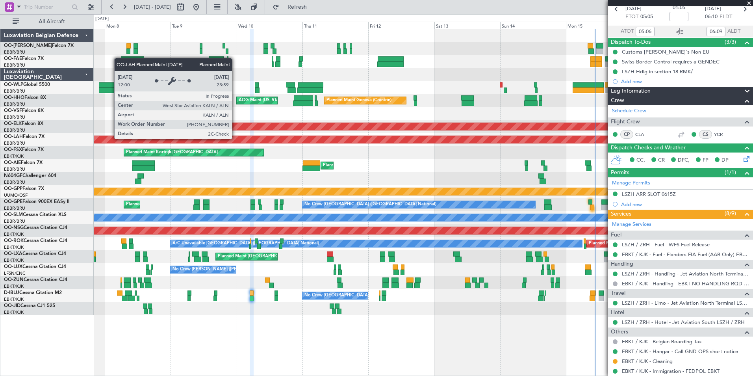
click at [86, 166] on div "Unplanned Maint [GEOGRAPHIC_DATA] ([GEOGRAPHIC_DATA] National) Planned Maint Li…" at bounding box center [376, 195] width 753 height 362
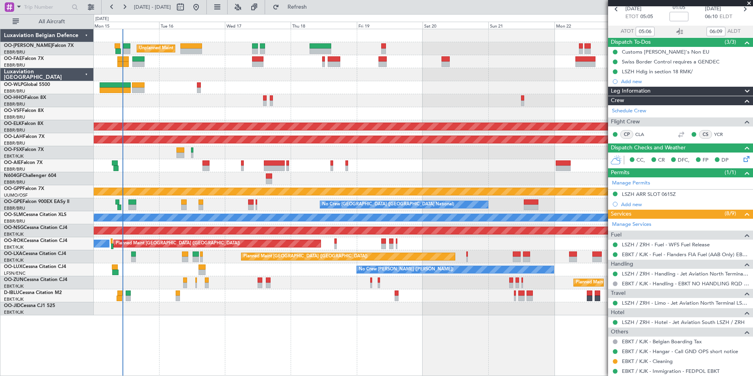
click at [397, 111] on div "Unplanned Maint [GEOGRAPHIC_DATA] ([GEOGRAPHIC_DATA] National) Planned Maint Ge…" at bounding box center [423, 172] width 659 height 286
click at [444, 119] on div at bounding box center [423, 113] width 659 height 13
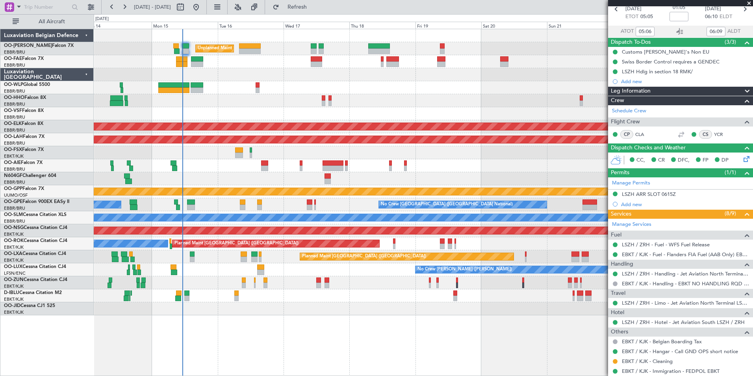
click at [254, 83] on div "Unplanned Maint [GEOGRAPHIC_DATA] ([GEOGRAPHIC_DATA] National) Planned Maint Ge…" at bounding box center [423, 172] width 659 height 286
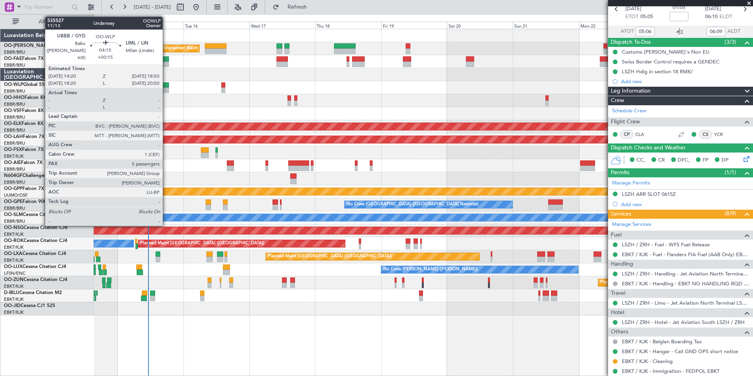
click at [166, 89] on div at bounding box center [162, 90] width 13 height 6
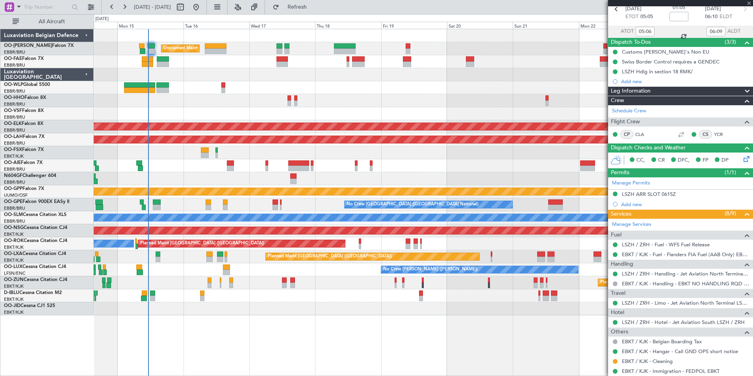
type input "+00:15"
type input "5"
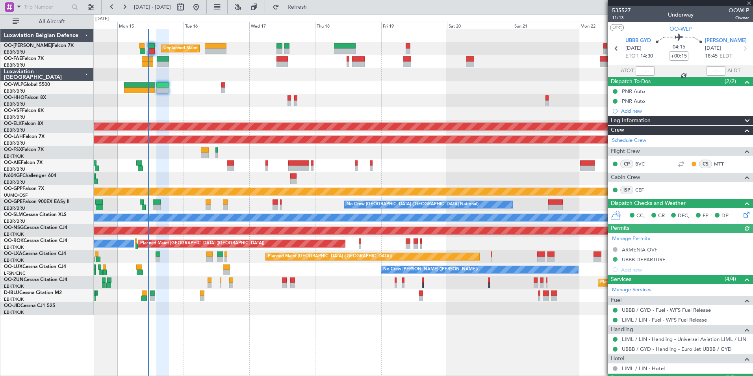
click at [245, 104] on div "Planned Maint Geneva (Cointrin)" at bounding box center [423, 100] width 659 height 13
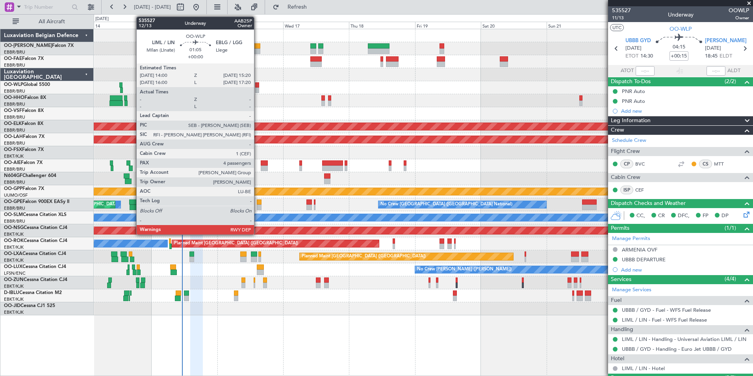
click at [258, 87] on div at bounding box center [257, 85] width 4 height 6
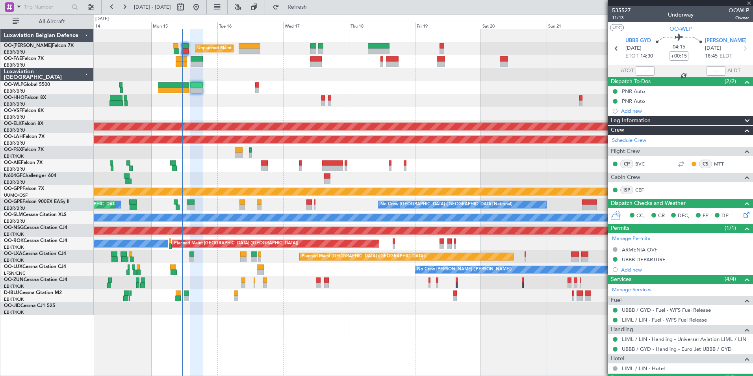
type input "4"
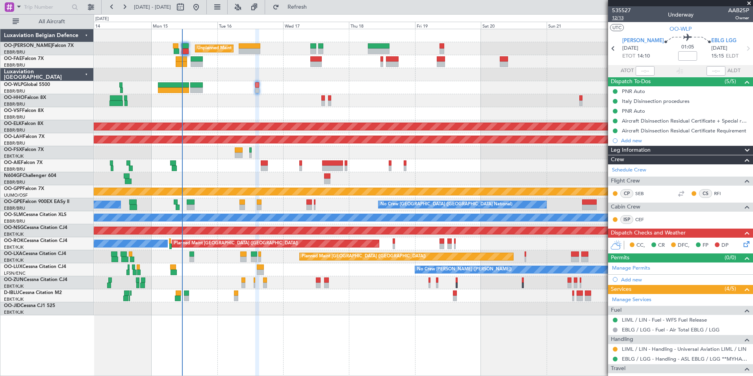
click at [617, 18] on span "12/13" at bounding box center [621, 18] width 19 height 7
click at [282, 297] on div "A/C Unavailable Brussels (Brussels National) No Crew Brussels (Brussels Nationa…" at bounding box center [423, 295] width 659 height 13
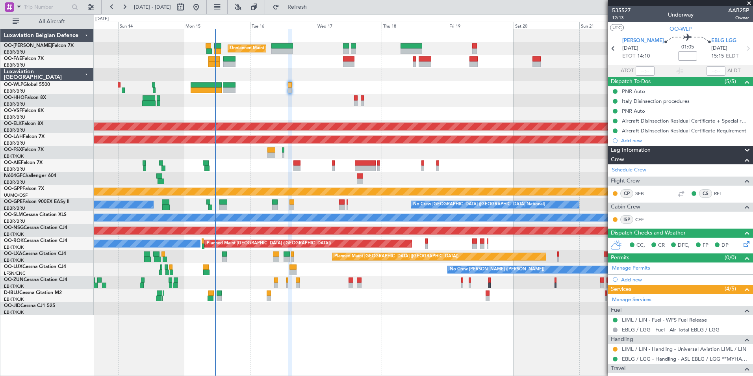
click at [278, 324] on div "Unplanned Maint Brussels (Brussels National) Planned Maint Geneva (Cointrin) Pl…" at bounding box center [424, 202] width 660 height 347
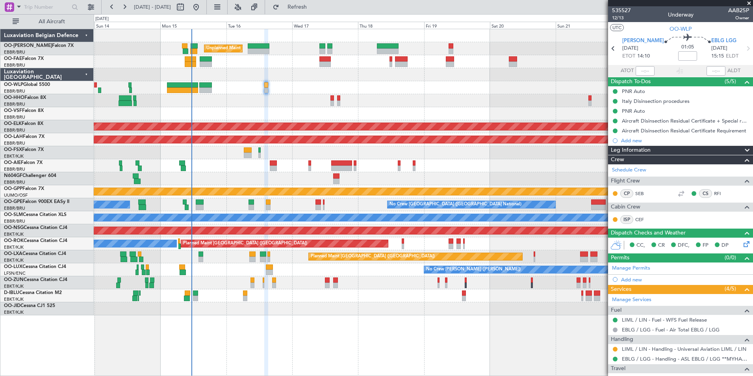
click at [742, 246] on icon at bounding box center [745, 243] width 6 height 6
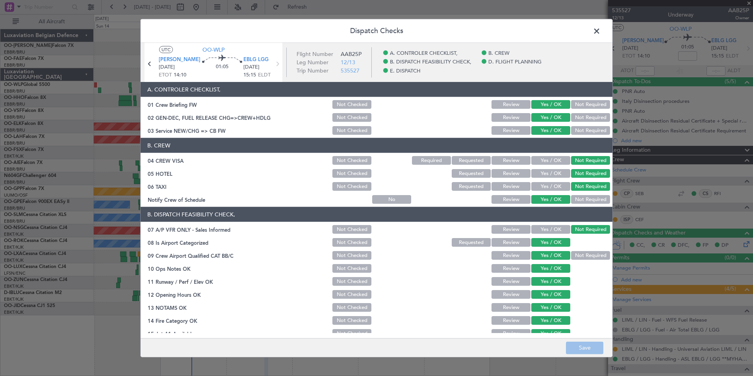
click at [601, 26] on span at bounding box center [601, 33] width 0 height 16
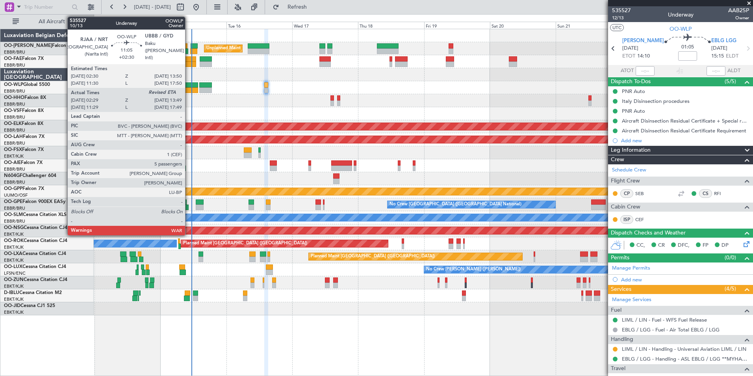
click at [189, 88] on div at bounding box center [183, 90] width 32 height 6
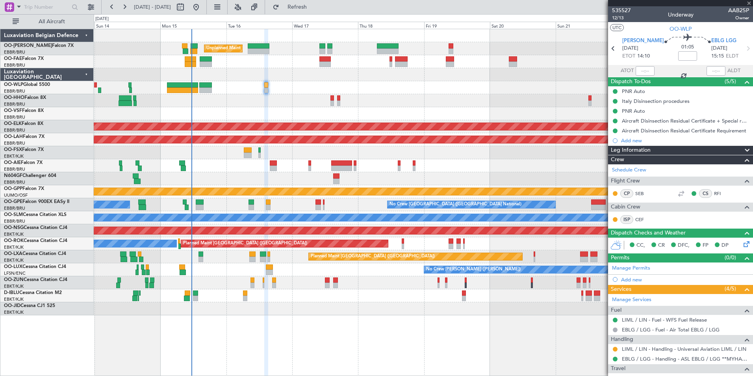
type input "+02:30"
type input "02:39"
type input "5"
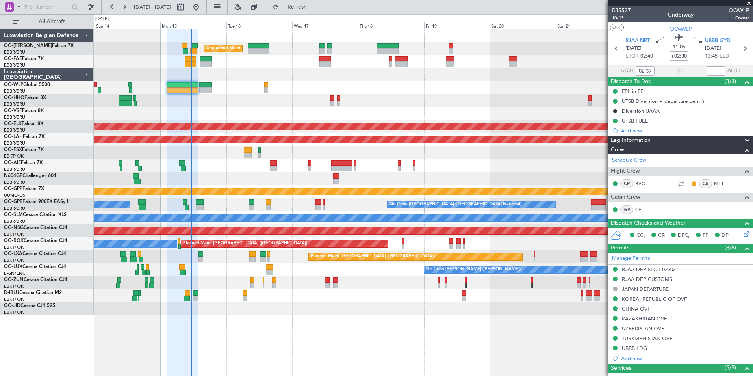
click at [250, 275] on div "No Crew [PERSON_NAME] ([PERSON_NAME])" at bounding box center [423, 269] width 659 height 13
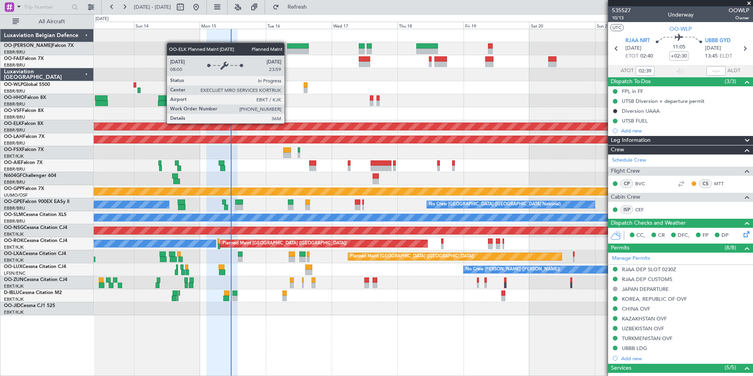
click at [258, 128] on div "Planned Maint Kortrijk-[GEOGRAPHIC_DATA]" at bounding box center [375, 126] width 1230 height 7
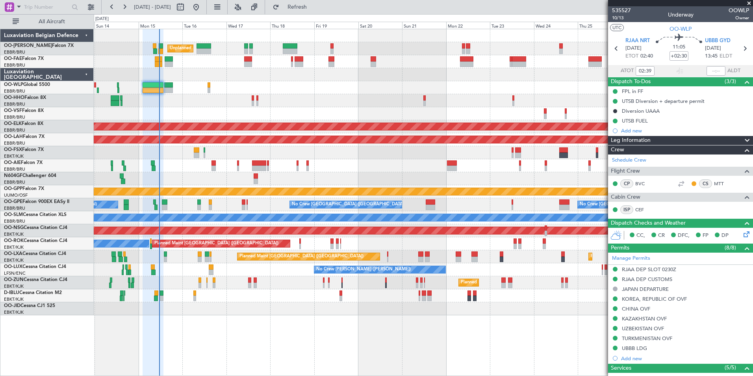
click at [183, 292] on div "A/C Unavailable Brussels (Brussels National) A/C Unavailable Kortrijk-Wevelgem …" at bounding box center [423, 295] width 659 height 13
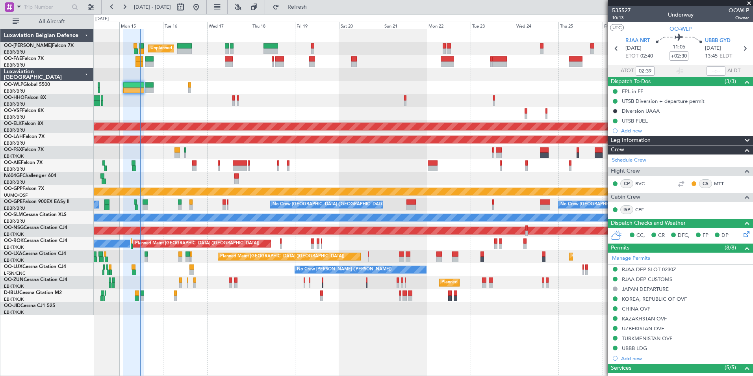
click at [198, 300] on div "A/C Unavailable Brussels (Brussels National) A/C Unavailable Kortrijk-Wevelgem …" at bounding box center [423, 295] width 659 height 13
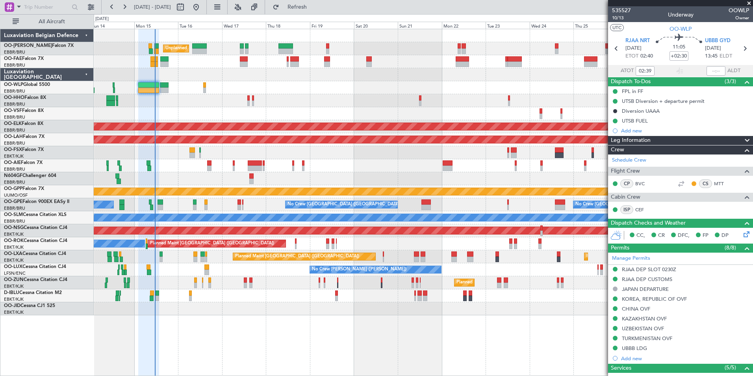
click at [209, 208] on div "Planned Maint Brussels (Brussels National) No Crew Brussels (Brussels National)…" at bounding box center [423, 204] width 659 height 13
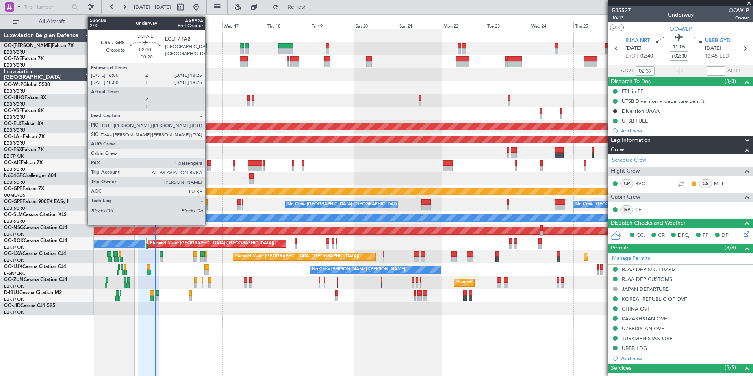
click at [209, 164] on div at bounding box center [209, 163] width 5 height 6
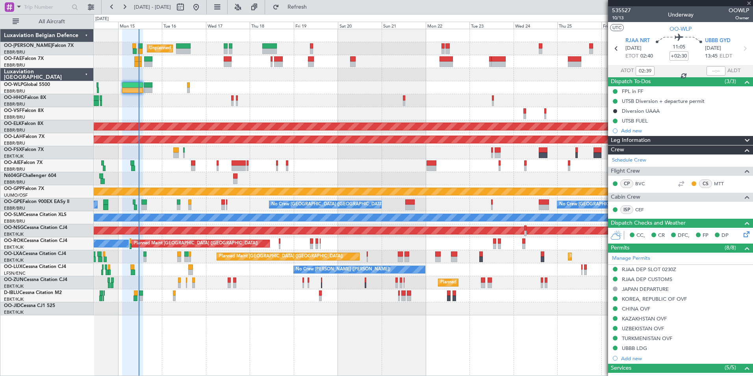
click at [185, 171] on div "Planned Maint London (Farnborough) Planned Maint London (Farnborough)" at bounding box center [423, 165] width 659 height 13
type input "+00:20"
type input "1"
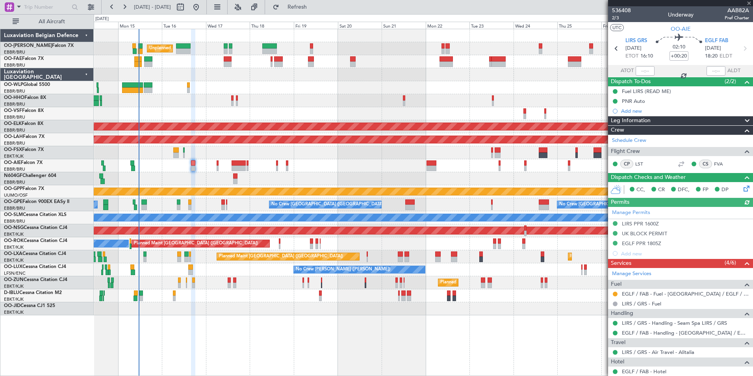
click at [203, 117] on div at bounding box center [423, 113] width 659 height 13
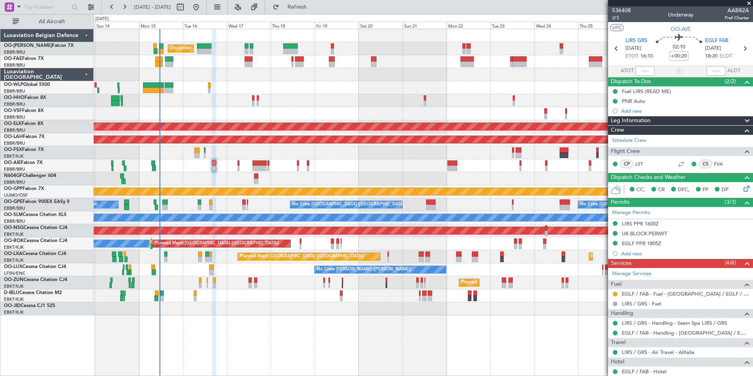
click at [199, 203] on div "Unplanned Maint Brussels (Brussels National) Owner Melsbroek Air Base Owner Mel…" at bounding box center [423, 172] width 659 height 286
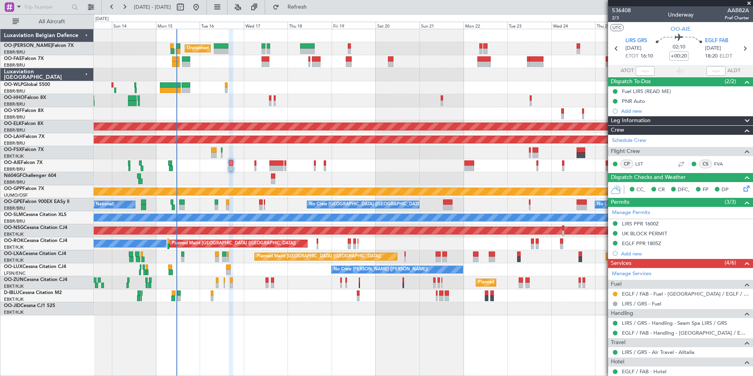
click at [244, 183] on div at bounding box center [423, 178] width 659 height 13
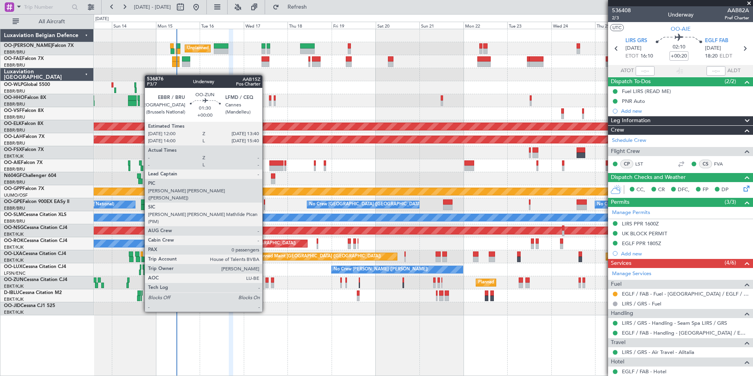
click at [266, 283] on div at bounding box center [267, 285] width 3 height 6
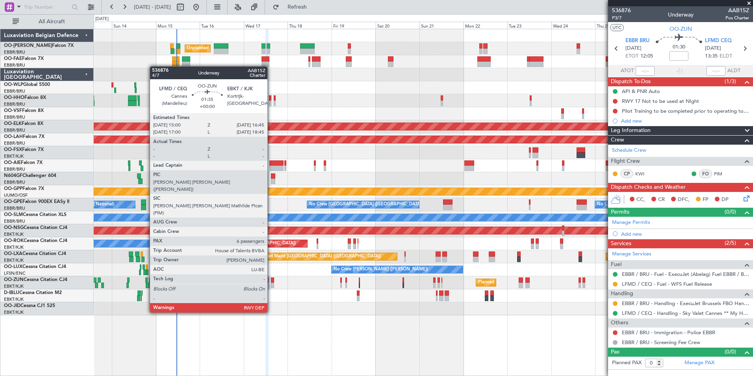
click at [271, 283] on div at bounding box center [273, 285] width 4 height 6
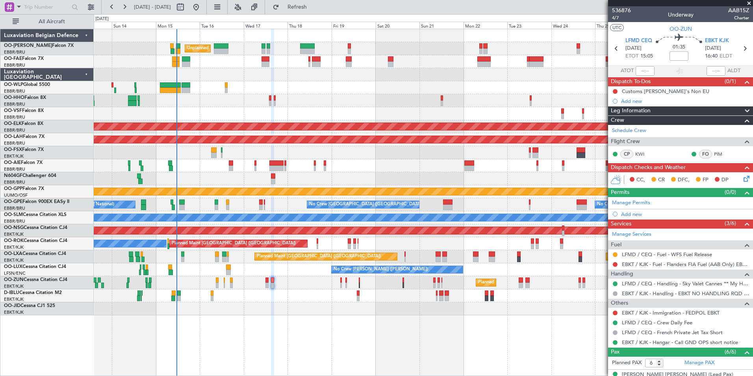
click at [280, 314] on div "Planned Maint Kortrijk-[GEOGRAPHIC_DATA]" at bounding box center [423, 308] width 659 height 13
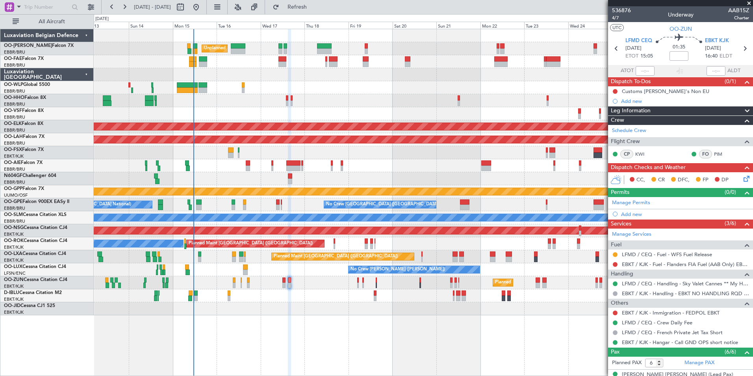
click at [300, 302] on div "A/C Unavailable Kortrijk-Wevelgem A/C Unavailable Brussels (Brussels National) …" at bounding box center [423, 295] width 659 height 13
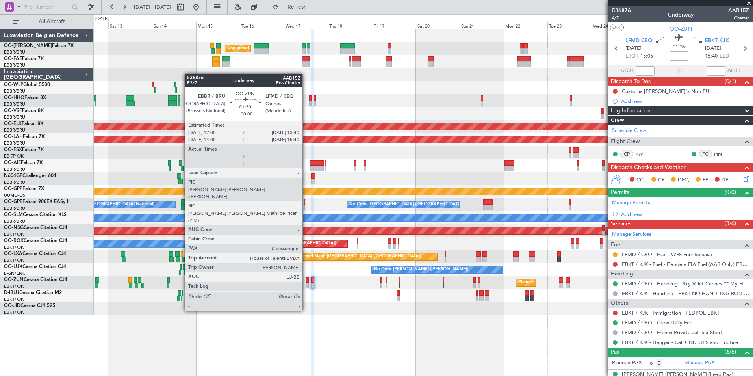
click at [306, 282] on div at bounding box center [307, 280] width 3 height 6
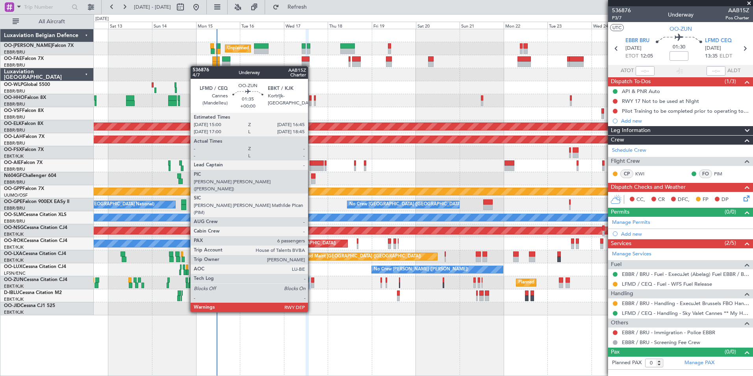
click at [312, 283] on div at bounding box center [313, 285] width 4 height 6
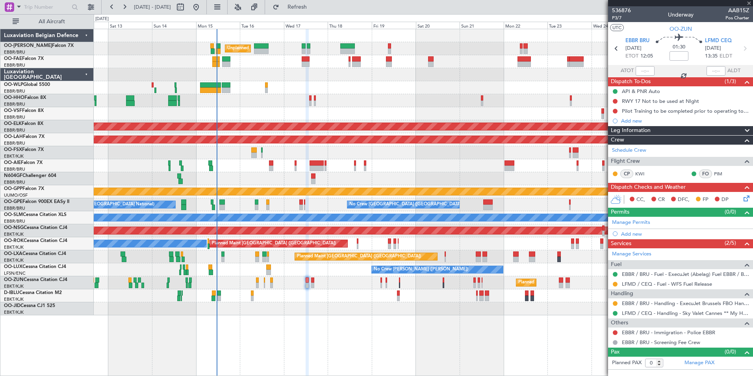
type input "6"
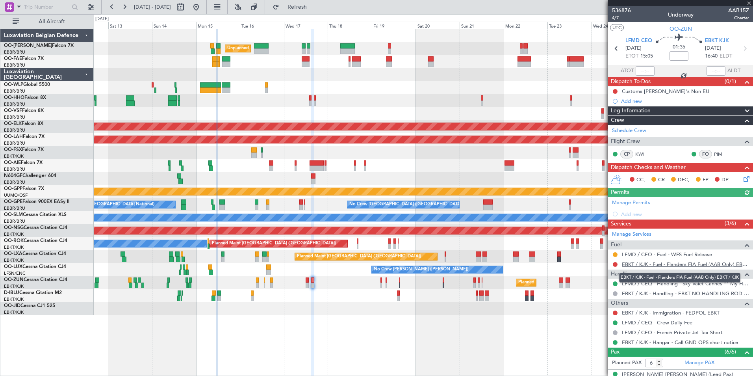
click at [646, 265] on link "EBKT / KJK - Fuel - Flanders FIA Fuel (AAB Only) EBKT / KJK" at bounding box center [685, 264] width 127 height 7
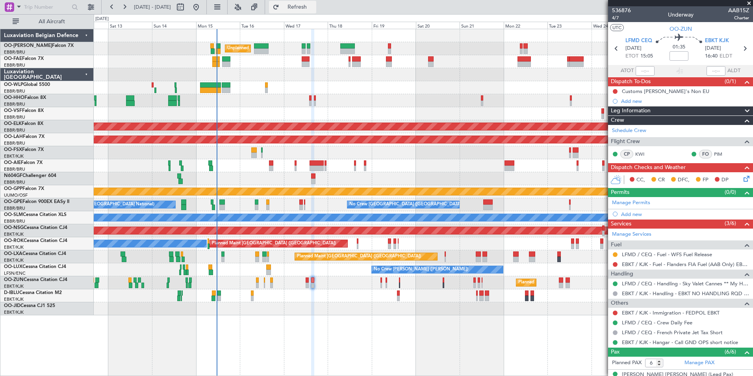
click at [314, 6] on span "Refresh" at bounding box center [297, 7] width 33 height 6
click at [340, 333] on div "Unplanned Maint [GEOGRAPHIC_DATA] ([GEOGRAPHIC_DATA] National) Owner [GEOGRAPHI…" at bounding box center [424, 202] width 660 height 347
click at [314, 5] on span "Refresh" at bounding box center [297, 7] width 33 height 6
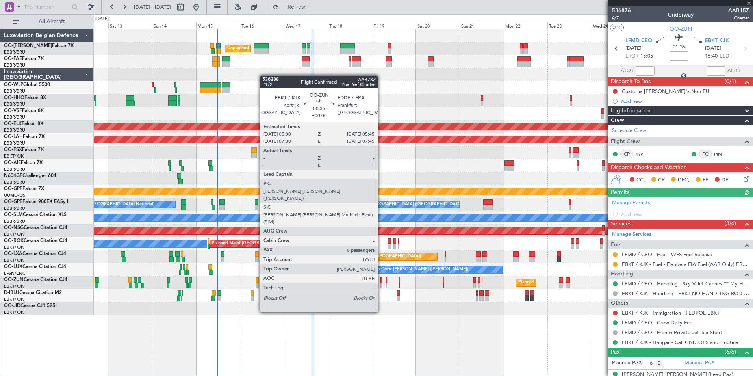
click at [381, 283] on div at bounding box center [382, 285] width 2 height 6
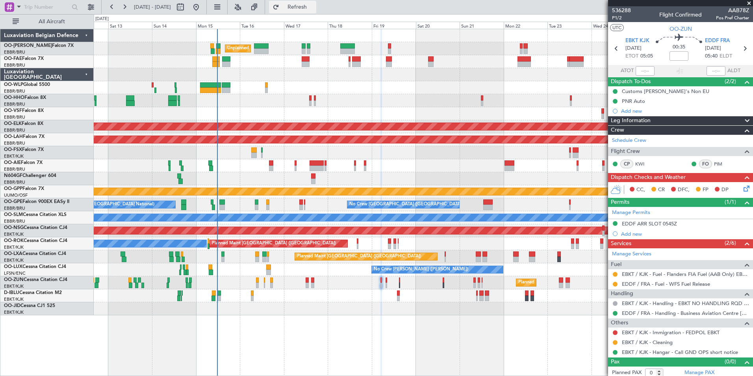
click at [316, 11] on button "Refresh" at bounding box center [292, 7] width 47 height 13
click at [306, 296] on div "Unplanned Maint [GEOGRAPHIC_DATA] ([GEOGRAPHIC_DATA] National) Owner [GEOGRAPHI…" at bounding box center [423, 172] width 659 height 286
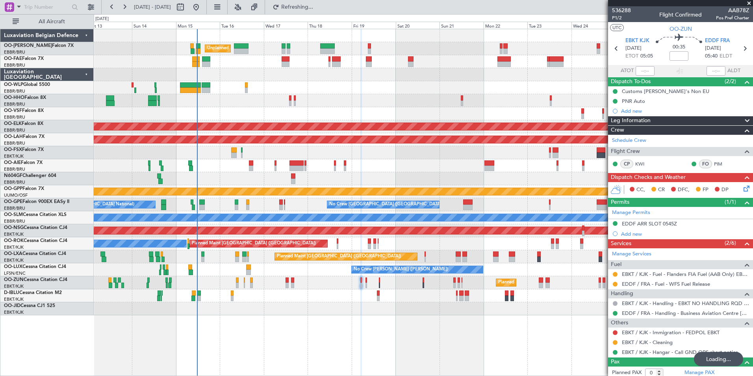
click at [290, 278] on div "Unplanned Maint [GEOGRAPHIC_DATA] ([GEOGRAPHIC_DATA] National) Owner [GEOGRAPHI…" at bounding box center [423, 172] width 659 height 286
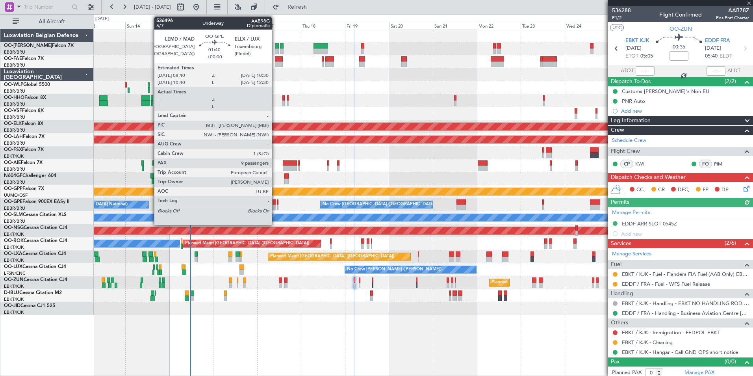
click at [275, 206] on div at bounding box center [275, 207] width 4 height 6
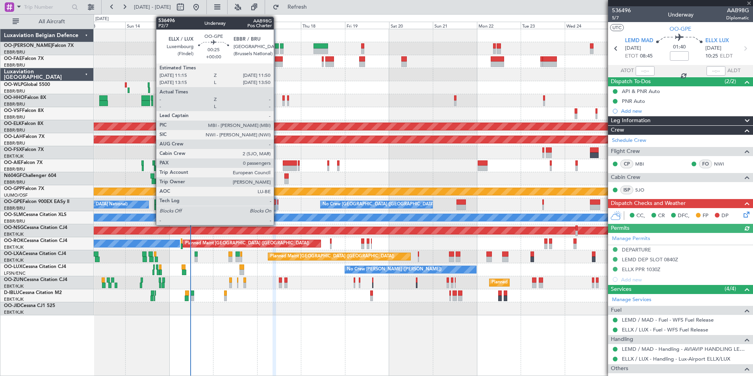
click at [277, 204] on div at bounding box center [277, 202] width 1 height 6
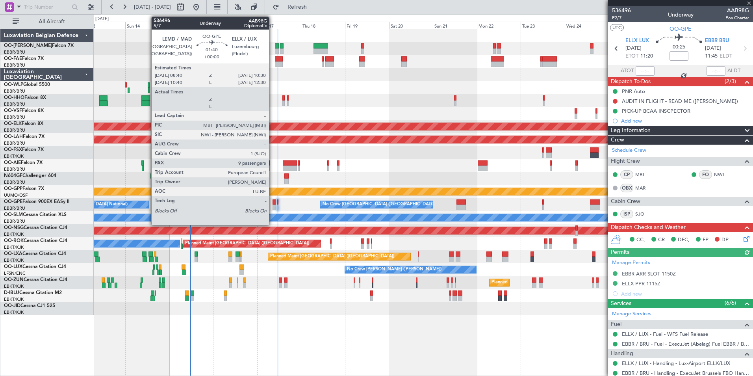
click at [273, 205] on div at bounding box center [275, 207] width 4 height 6
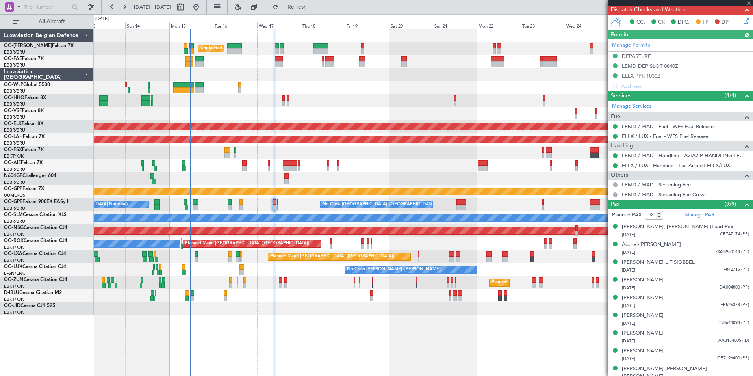
scroll to position [199, 0]
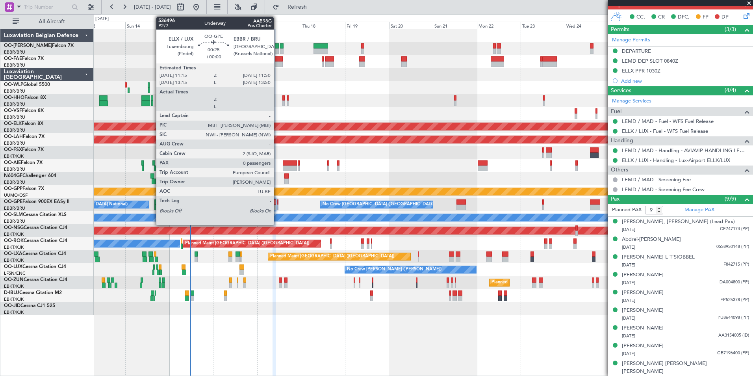
click at [277, 203] on div at bounding box center [277, 202] width 1 height 6
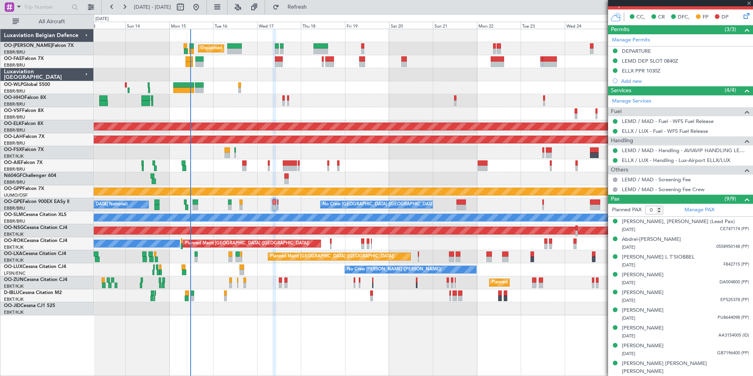
scroll to position [0, 0]
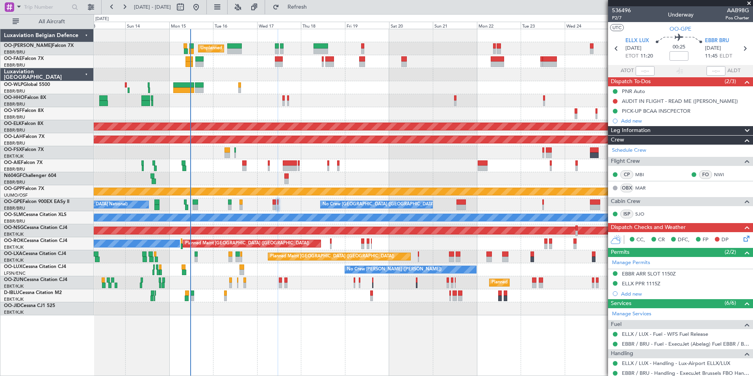
click at [294, 285] on div "Planned Maint Kortrijk-[GEOGRAPHIC_DATA]" at bounding box center [423, 282] width 659 height 13
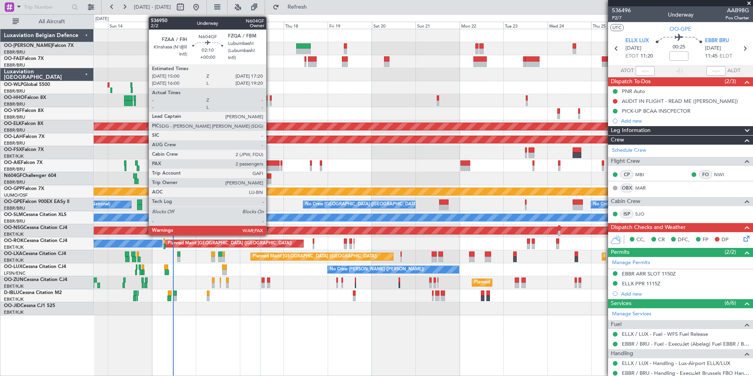
click at [270, 180] on div at bounding box center [269, 181] width 4 height 6
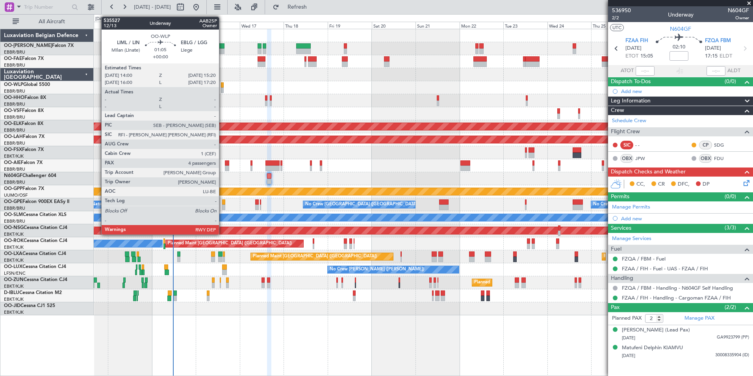
click at [223, 87] on div at bounding box center [222, 85] width 3 height 6
type input "4"
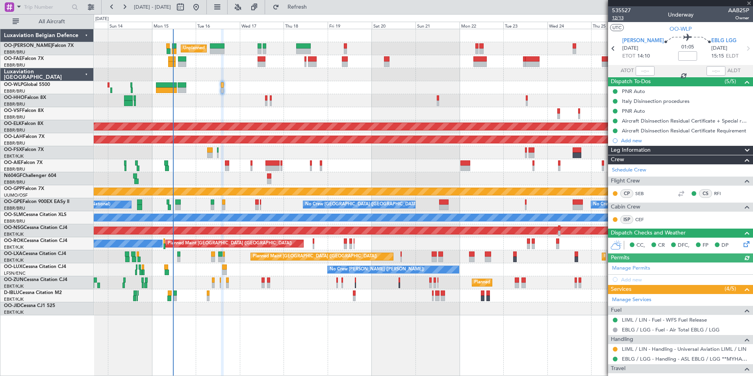
click at [619, 17] on span "12/13" at bounding box center [621, 18] width 19 height 7
click at [314, 9] on span "Refresh" at bounding box center [297, 7] width 33 height 6
click at [317, 114] on div at bounding box center [423, 113] width 659 height 13
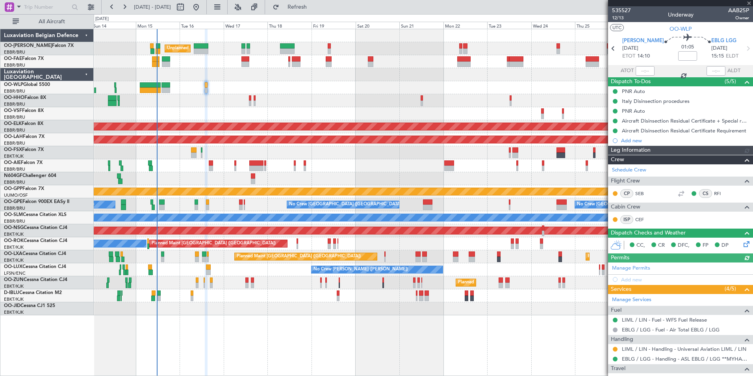
click at [364, 126] on div "Planned Maint Kortrijk-[GEOGRAPHIC_DATA]" at bounding box center [253, 126] width 820 height 7
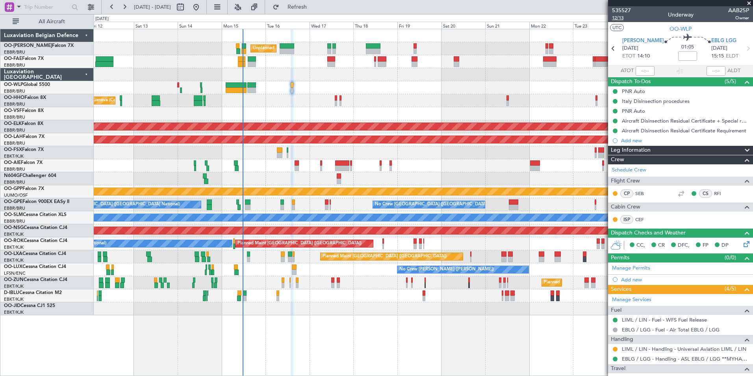
click at [622, 19] on span "12/13" at bounding box center [621, 18] width 19 height 7
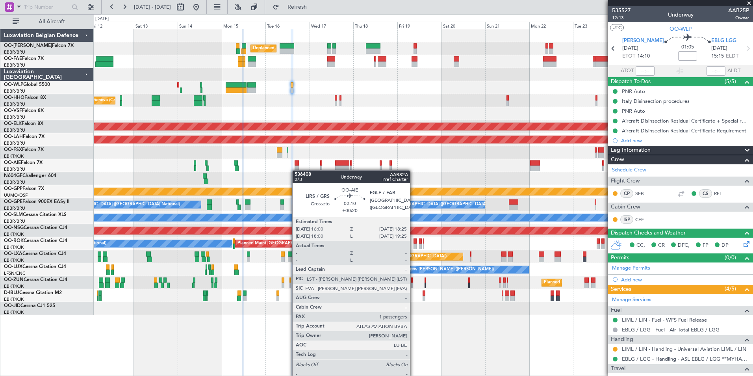
click at [287, 170] on div "Planned Maint London (Farnborough) Planned Maint London (Farnborough)" at bounding box center [423, 165] width 659 height 13
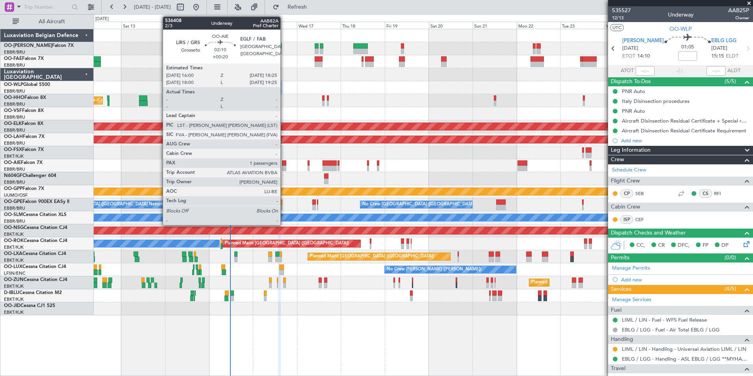
click at [284, 166] on div at bounding box center [284, 168] width 5 height 6
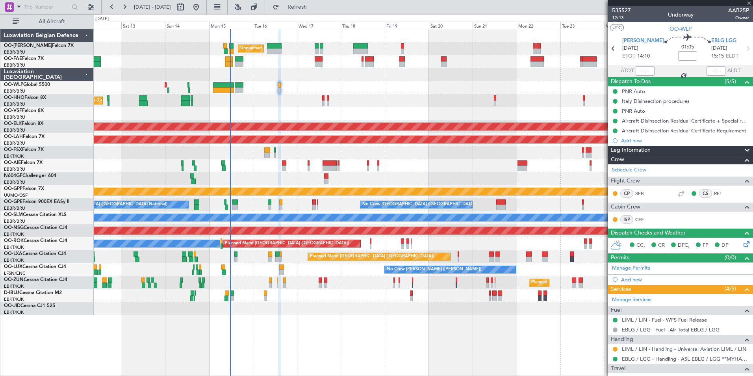
type input "+00:20"
type input "1"
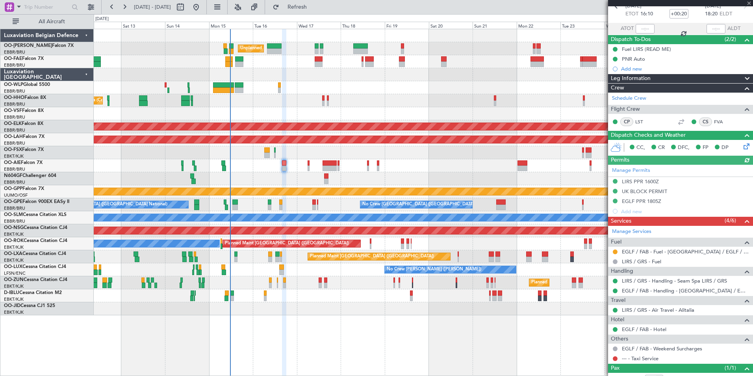
scroll to position [77, 0]
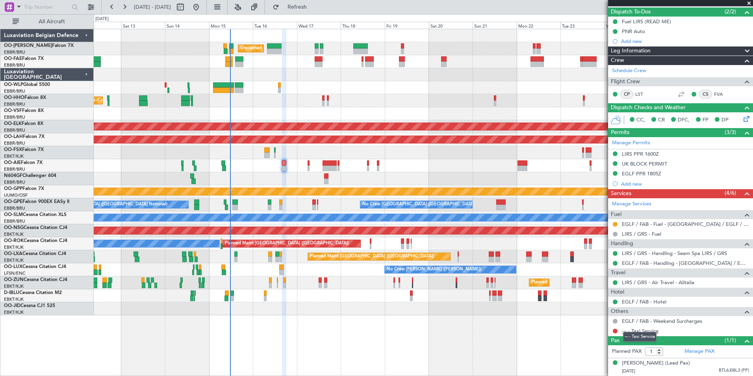
click at [644, 327] on link "--- - Taxi Service" at bounding box center [640, 330] width 37 height 7
click at [646, 325] on mat-tooltip-component "EGLF / FAB - Weekend Surcharges" at bounding box center [662, 326] width 82 height 21
click at [644, 327] on link "--- - Taxi Service" at bounding box center [640, 330] width 37 height 7
click at [304, 180] on div "Unplanned Maint Brussels (Brussels National) Owner Melsbroek Air Base Owner Mel…" at bounding box center [423, 172] width 659 height 286
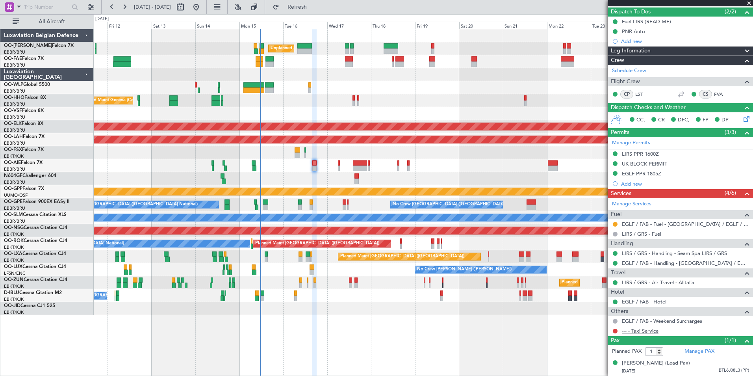
click at [649, 327] on link "--- - Taxi Service" at bounding box center [640, 330] width 37 height 7
click at [314, 10] on span "Refresh" at bounding box center [297, 7] width 33 height 6
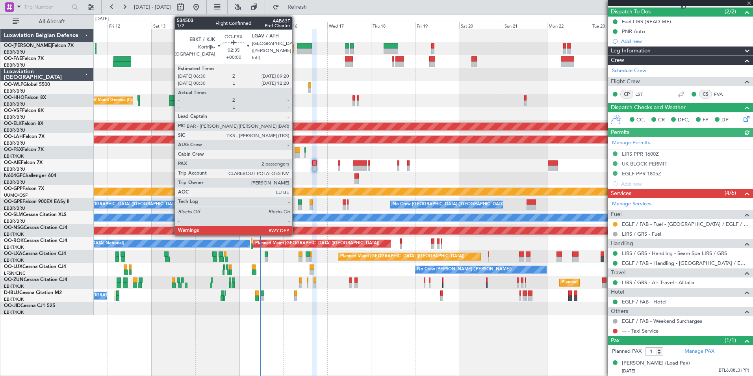
click at [296, 154] on div at bounding box center [298, 155] width 6 height 6
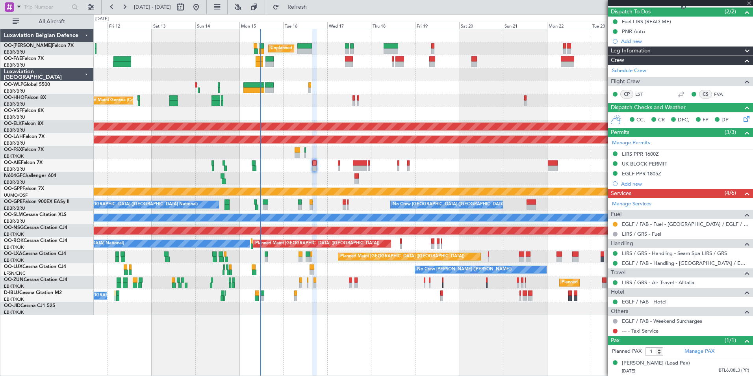
type input "2"
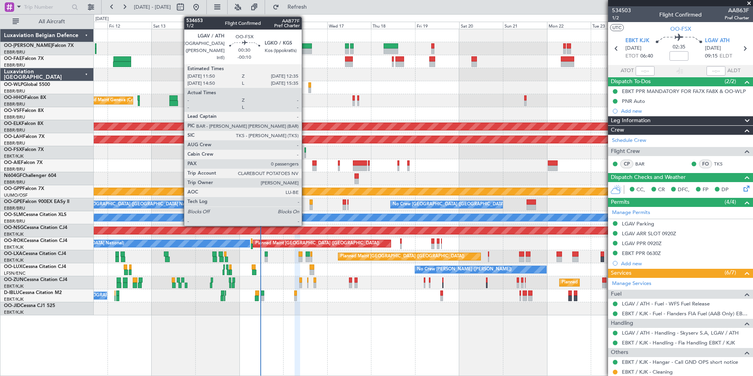
click at [305, 152] on div at bounding box center [306, 150] width 2 height 6
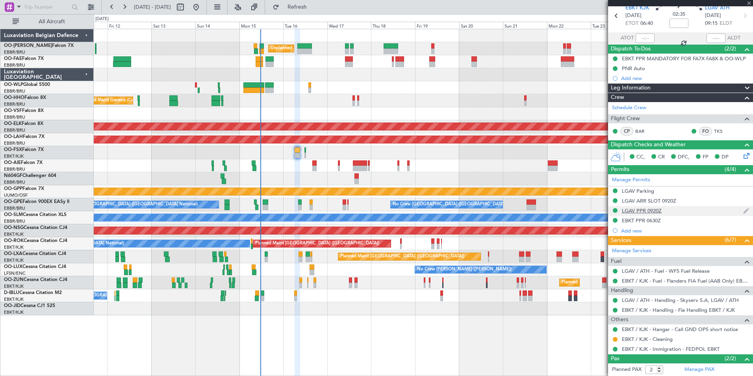
scroll to position [68, 0]
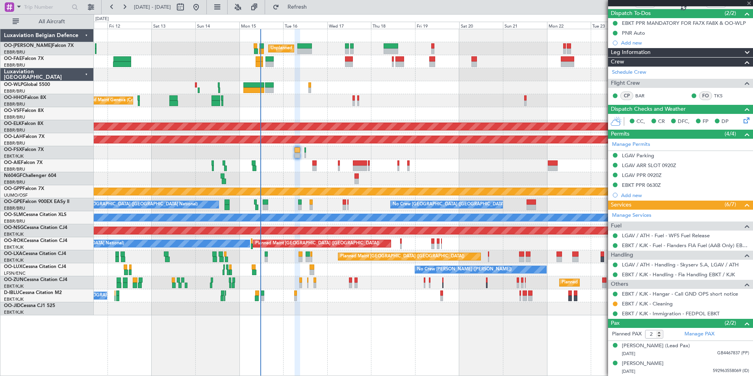
type input "-00:10"
type input "0"
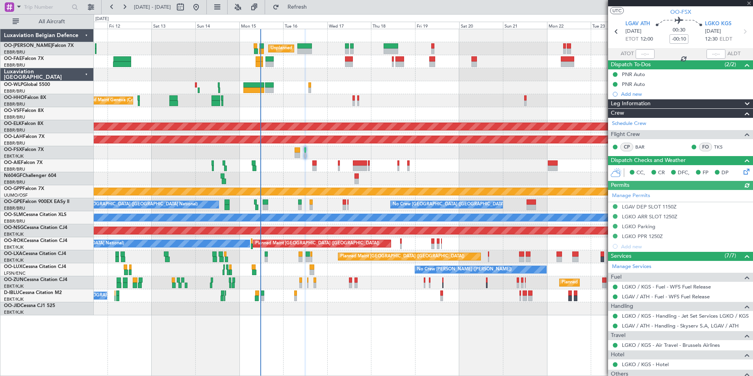
scroll to position [0, 0]
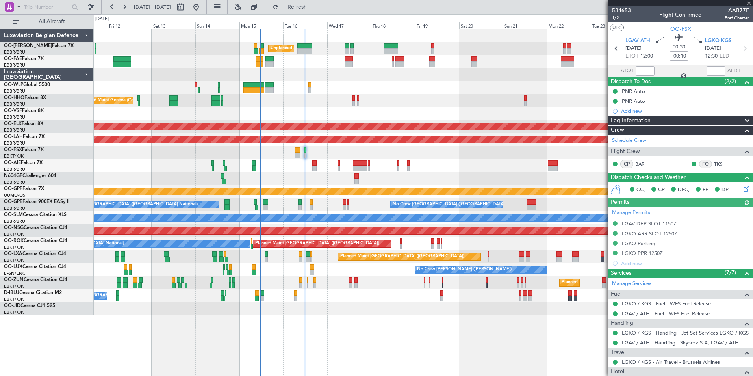
click at [349, 177] on div "Unplanned Maint Brussels (Brussels National) Owner Melsbroek Air Base Owner Mel…" at bounding box center [423, 172] width 659 height 286
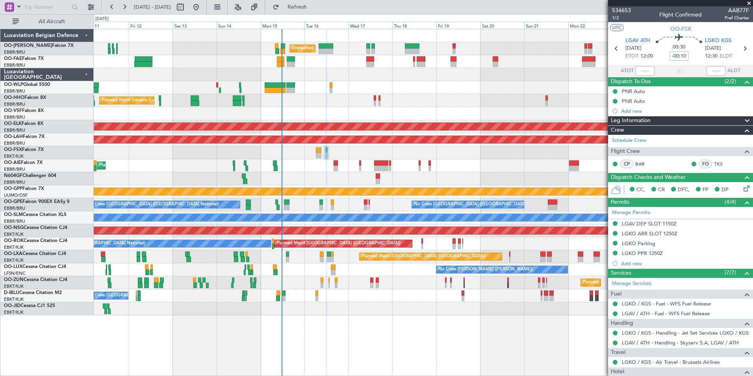
click at [277, 106] on div "Planned Maint Geneva (Cointrin) AOG Maint New York (Teterboro)" at bounding box center [423, 100] width 659 height 13
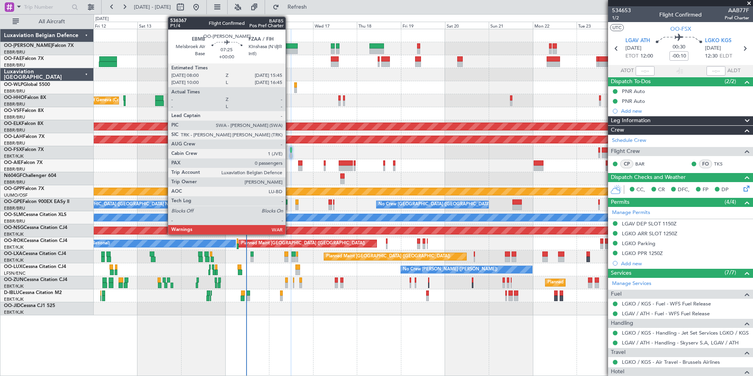
click at [289, 52] on div at bounding box center [290, 51] width 15 height 6
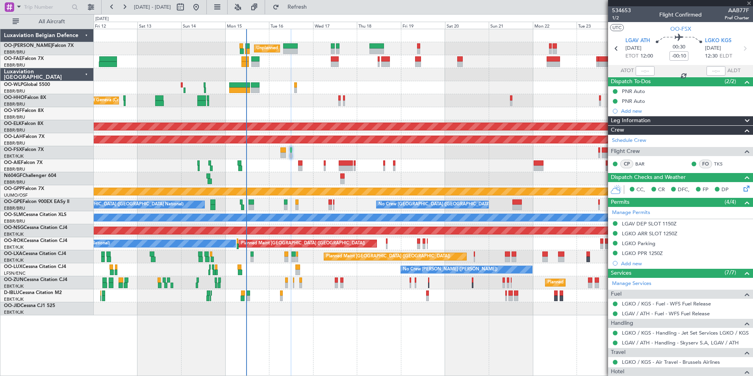
click at [277, 110] on div "Unplanned Maint Brussels (Brussels National) Owner Melsbroek Air Base Owner Mel…" at bounding box center [423, 172] width 659 height 286
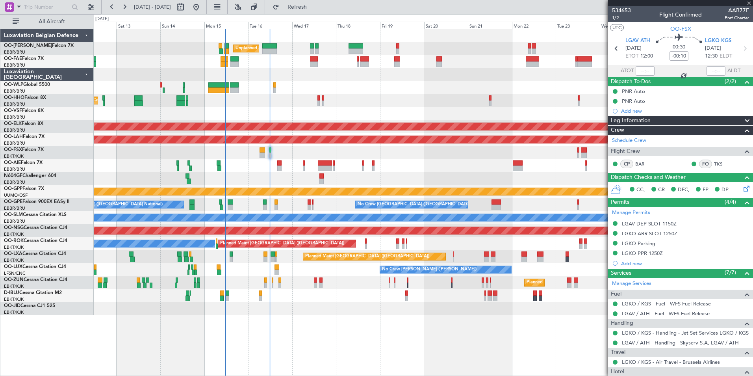
click at [302, 137] on div "Planned Maint [PERSON_NAME]-[GEOGRAPHIC_DATA][PERSON_NAME] ([GEOGRAPHIC_DATA][P…" at bounding box center [423, 139] width 659 height 13
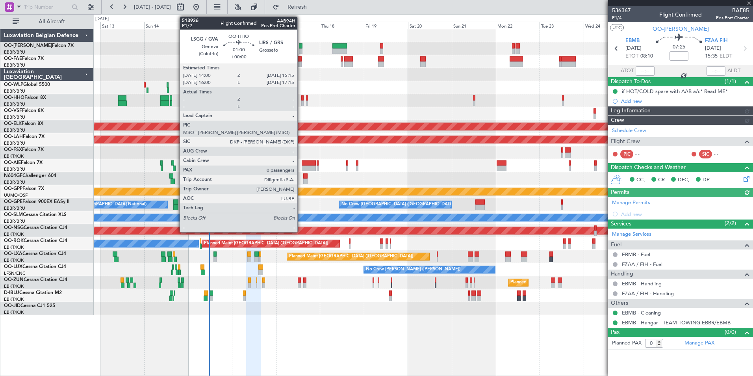
click at [301, 98] on div at bounding box center [302, 98] width 2 height 6
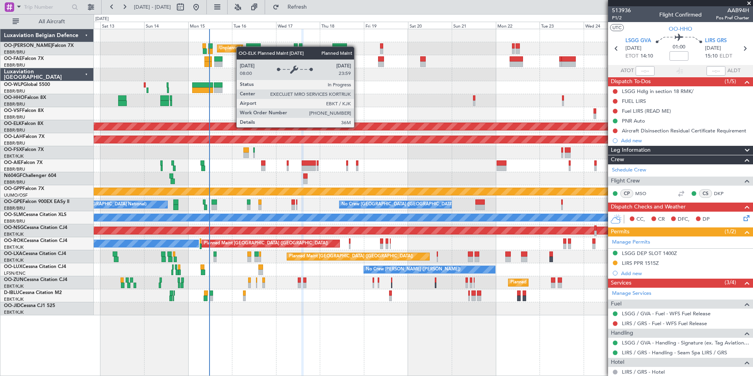
click at [324, 125] on div "Planned Maint Kortrijk-[GEOGRAPHIC_DATA]" at bounding box center [305, 127] width 821 height 8
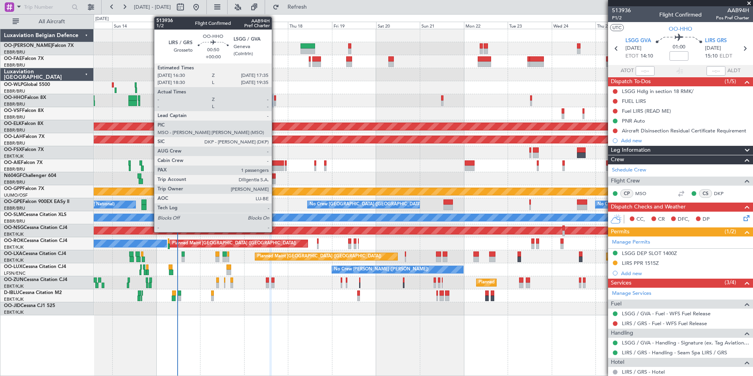
click at [275, 102] on div at bounding box center [275, 103] width 2 height 6
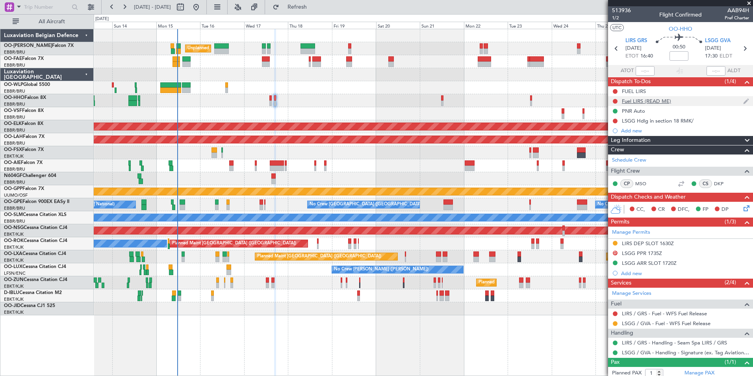
click at [646, 110] on mat-tooltip-component "Fuel LIRS (READ ME)" at bounding box center [647, 114] width 56 height 21
click at [645, 104] on div "Fuel LIRS (READ ME)" at bounding box center [646, 101] width 49 height 7
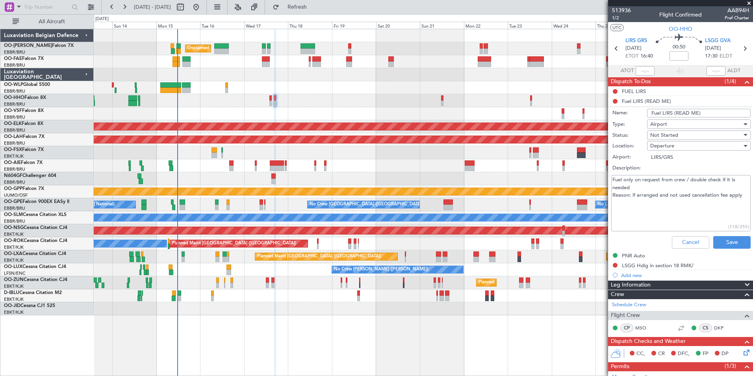
drag, startPoint x: 620, startPoint y: 178, endPoint x: 677, endPoint y: 197, distance: 60.1
click at [687, 180] on textarea "Fuel only on request from crew / double check if it is needed Reason: if arrang…" at bounding box center [680, 203] width 139 height 56
click at [669, 203] on textarea "Fuel only on request from crew / double check if it is needed Reason: if arrang…" at bounding box center [680, 203] width 139 height 56
drag, startPoint x: 613, startPoint y: 181, endPoint x: 676, endPoint y: 183, distance: 63.9
click at [676, 183] on textarea "Fuel only on request from crew / double check if it is needed Reason: if arrang…" at bounding box center [680, 203] width 139 height 56
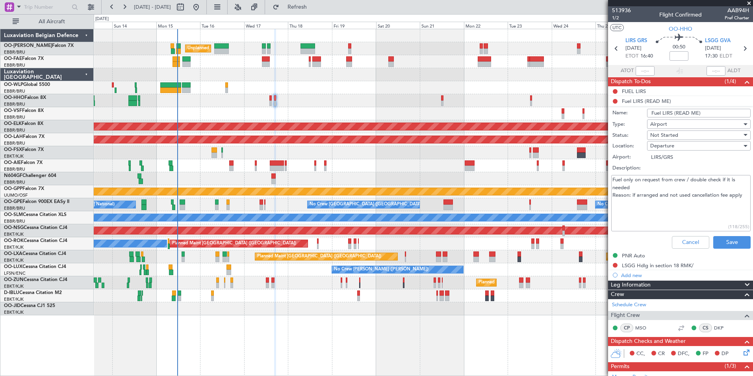
click at [678, 195] on textarea "Fuel only on request from crew / double check if it is needed Reason: if arrang…" at bounding box center [680, 203] width 139 height 56
drag, startPoint x: 637, startPoint y: 180, endPoint x: 691, endPoint y: 179, distance: 54.0
click at [691, 179] on textarea "Fuel only on request from crew / double check if it is needed Reason: if arrang…" at bounding box center [680, 203] width 139 height 56
click at [695, 188] on textarea "Fuel only on request from crew / double check if it is needed Reason: if arrang…" at bounding box center [680, 203] width 139 height 56
drag, startPoint x: 660, startPoint y: 179, endPoint x: 720, endPoint y: 191, distance: 61.6
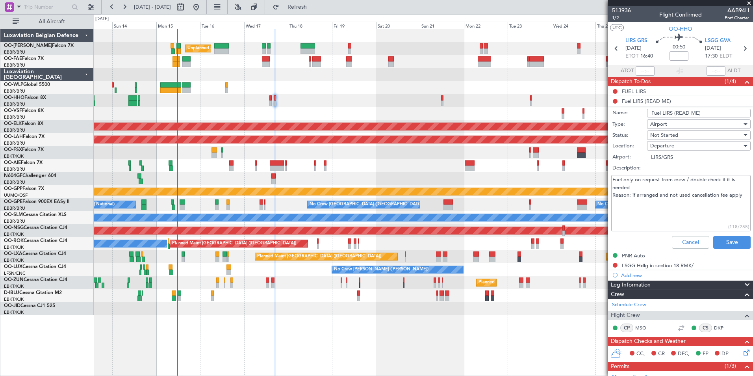
click at [722, 184] on textarea "Fuel only on request from crew / double check if it is needed Reason: if arrang…" at bounding box center [680, 203] width 139 height 56
click at [720, 191] on textarea "Fuel only on request from crew / double check if it is needed Reason: if arrang…" at bounding box center [680, 203] width 139 height 56
drag, startPoint x: 698, startPoint y: 178, endPoint x: 729, endPoint y: 179, distance: 31.5
click at [729, 179] on textarea "Fuel only on request from crew / double check if it is needed Reason: if arrang…" at bounding box center [680, 203] width 139 height 56
click at [729, 182] on textarea "Fuel only on request from crew / double check if it is needed Reason: if arrang…" at bounding box center [680, 203] width 139 height 56
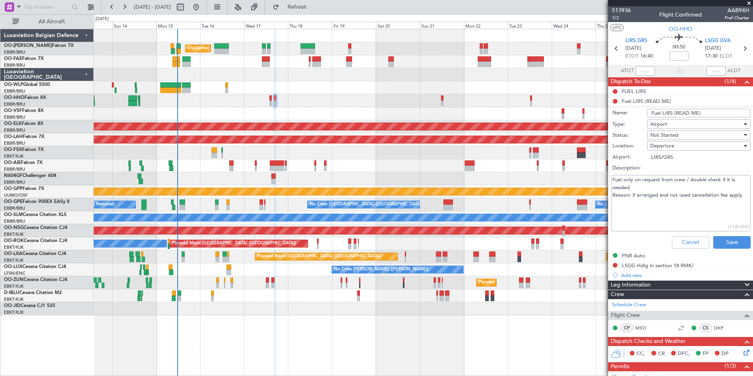
drag, startPoint x: 617, startPoint y: 184, endPoint x: 697, endPoint y: 199, distance: 81.9
click at [697, 199] on textarea "Fuel only on request from crew / double check if it is needed Reason: if arrang…" at bounding box center [680, 203] width 139 height 56
click at [694, 208] on textarea "Fuel only on request from crew / double check if it is needed Reason: if arrang…" at bounding box center [680, 203] width 139 height 56
click at [672, 236] on button "Cancel" at bounding box center [690, 242] width 37 height 13
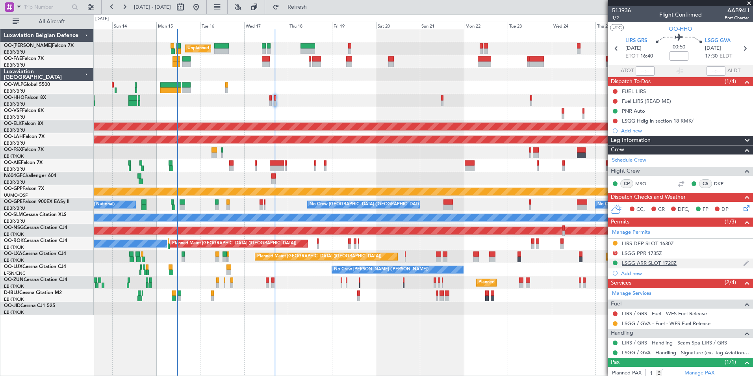
click at [646, 260] on div "LSGG ARR SLOT 1720Z" at bounding box center [649, 263] width 55 height 7
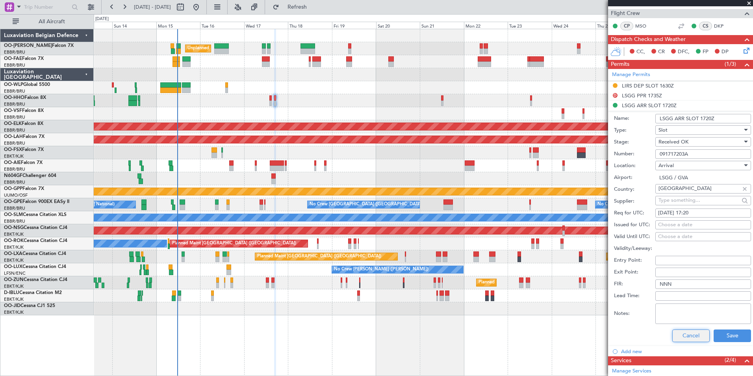
click at [686, 337] on button "Cancel" at bounding box center [691, 335] width 37 height 13
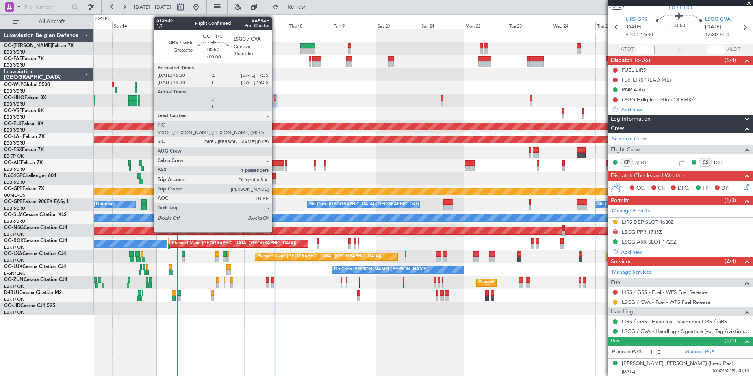
click at [275, 100] on div at bounding box center [275, 98] width 2 height 6
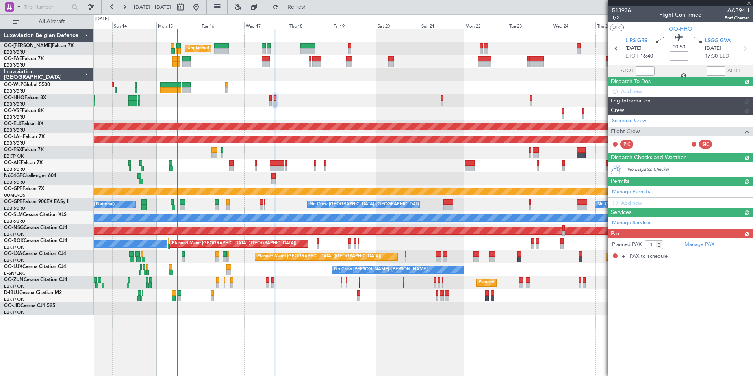
scroll to position [0, 0]
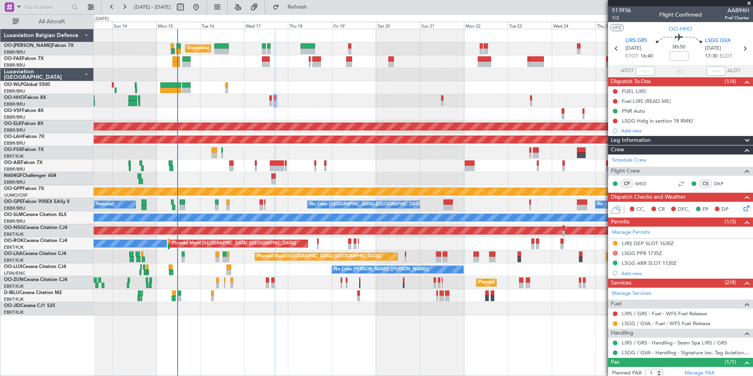
click at [244, 111] on div at bounding box center [423, 113] width 659 height 13
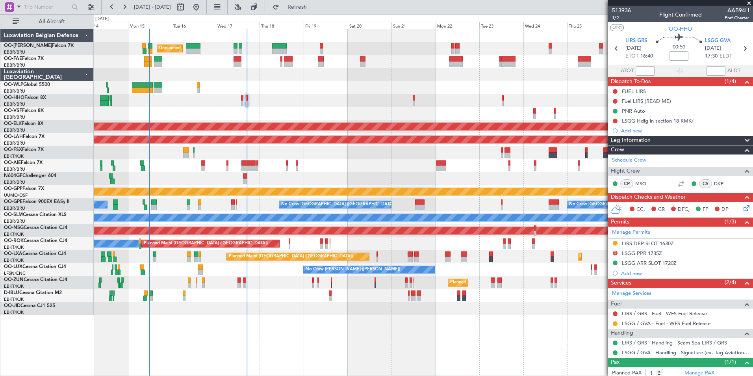
click at [292, 120] on div "Planned Maint Kortrijk-[GEOGRAPHIC_DATA]" at bounding box center [423, 126] width 659 height 13
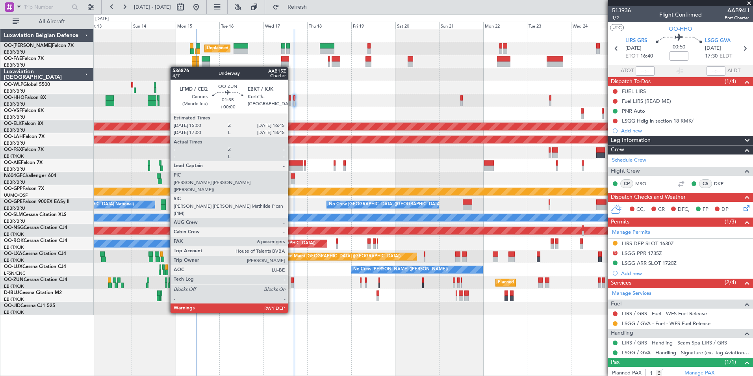
click at [292, 284] on div at bounding box center [293, 285] width 4 height 6
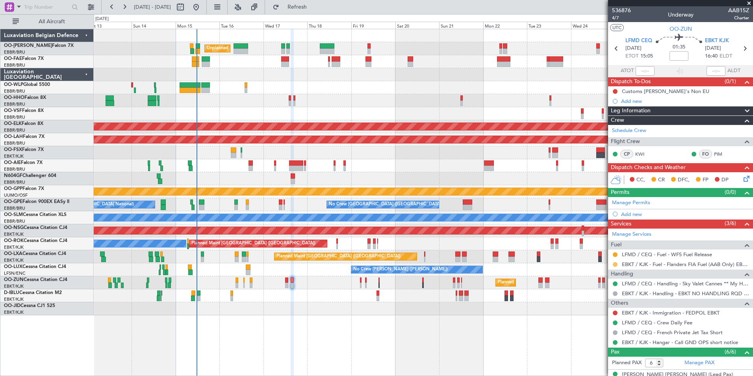
click at [616, 264] on button at bounding box center [615, 264] width 5 height 5
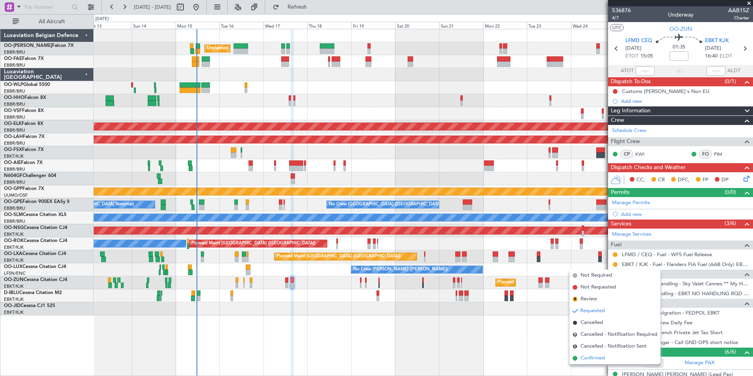
click at [597, 357] on span "Confirmed" at bounding box center [593, 358] width 24 height 8
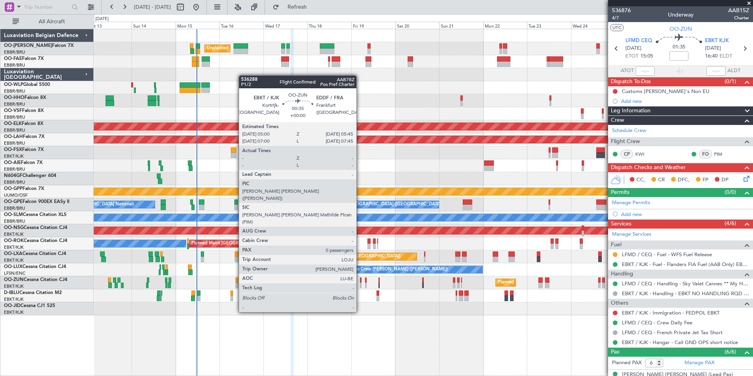
click at [360, 283] on div at bounding box center [361, 285] width 2 height 6
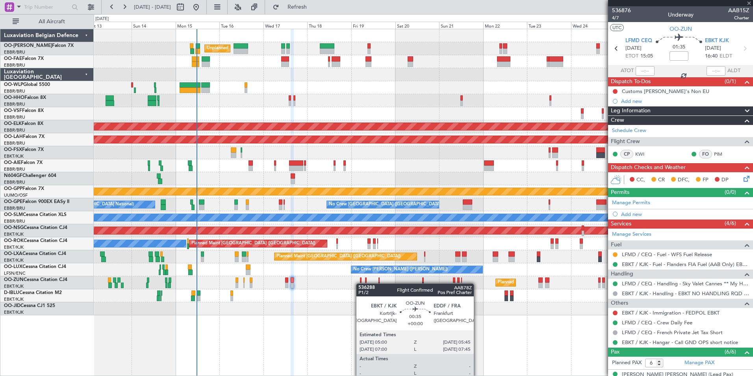
type input "0"
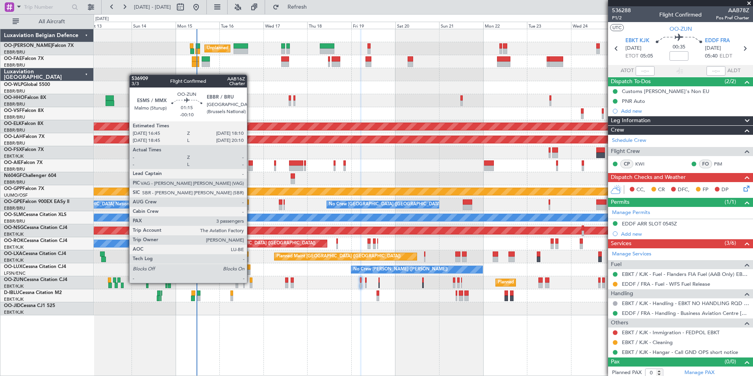
click at [251, 283] on div at bounding box center [251, 285] width 3 height 6
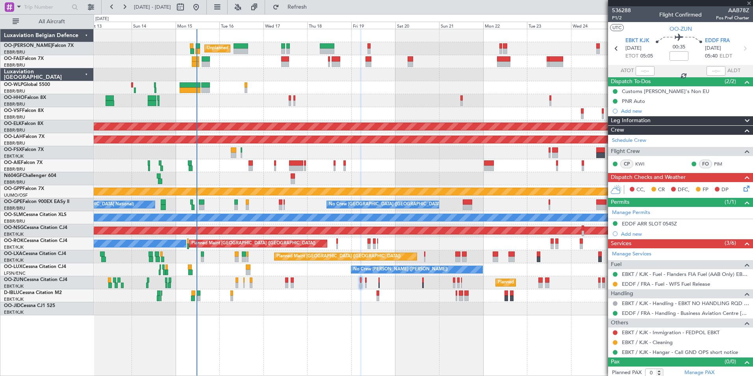
type input "-00:10"
type input "3"
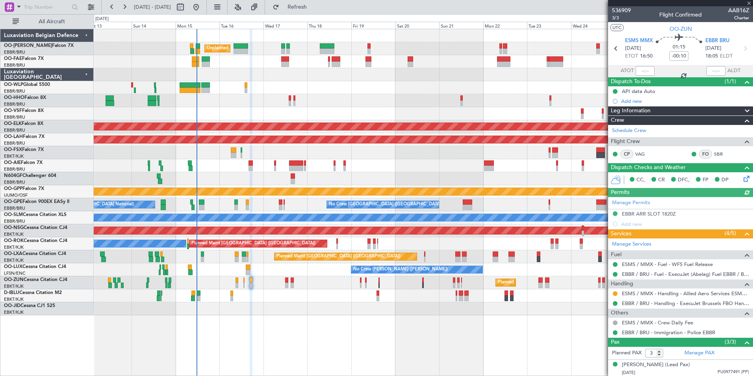
click at [637, 213] on div "Manage Permits EBBR ARR SLOT 1820Z Add new" at bounding box center [680, 213] width 145 height 32
click at [652, 215] on div "EBBR ARR SLOT 1820Z" at bounding box center [649, 213] width 54 height 7
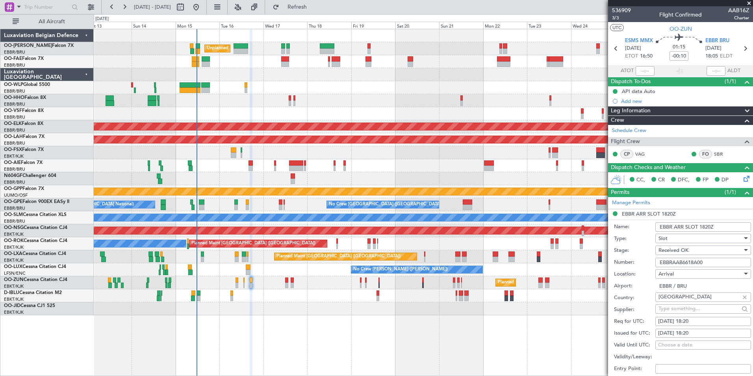
click at [704, 258] on input "EBBRAAB6618A00" at bounding box center [704, 262] width 96 height 9
click at [708, 262] on input "EBBRAAB6618A00" at bounding box center [704, 262] width 96 height 9
click at [693, 249] on div "Received OK" at bounding box center [701, 250] width 84 height 12
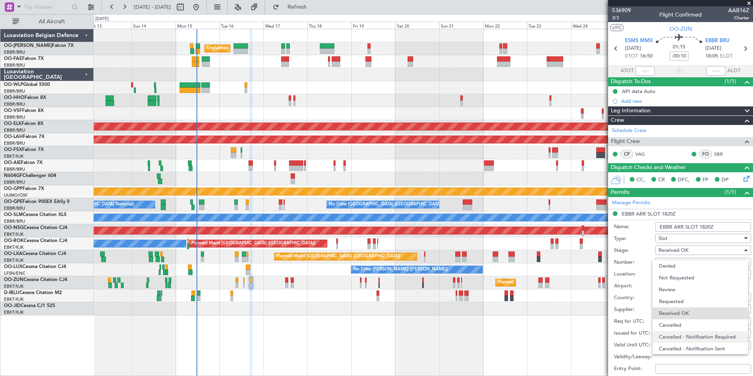
scroll to position [13, 0]
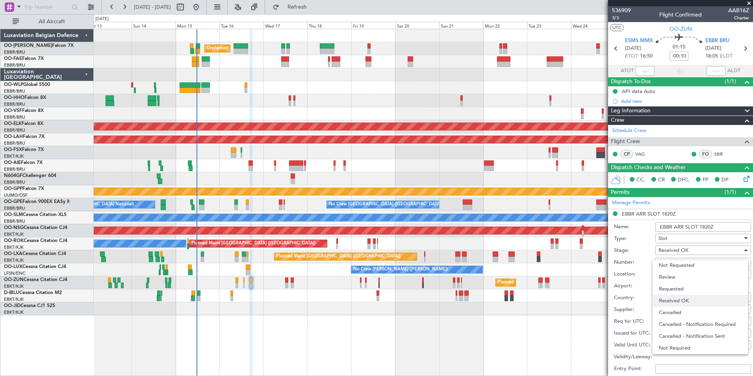
click at [662, 300] on span "Received OK" at bounding box center [700, 301] width 83 height 12
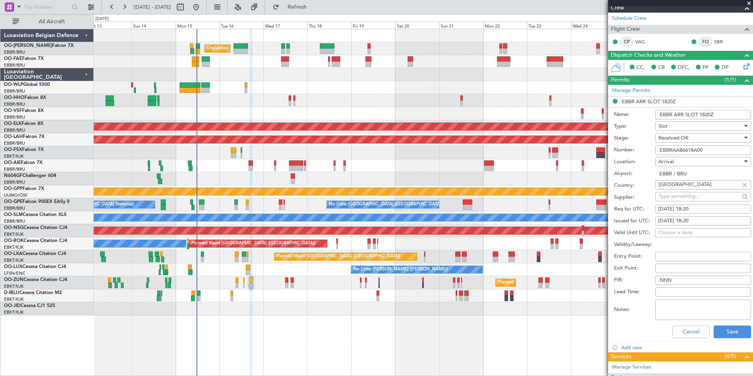
scroll to position [158, 0]
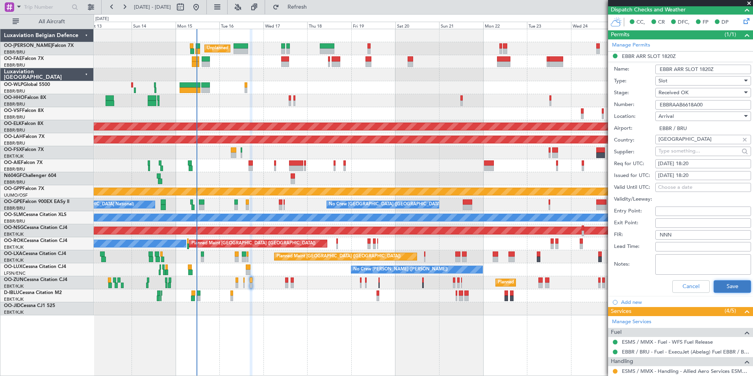
click at [732, 287] on button "Save" at bounding box center [732, 286] width 37 height 13
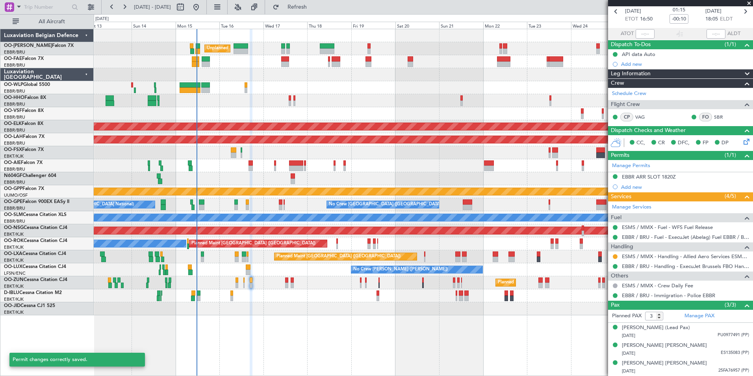
scroll to position [37, 0]
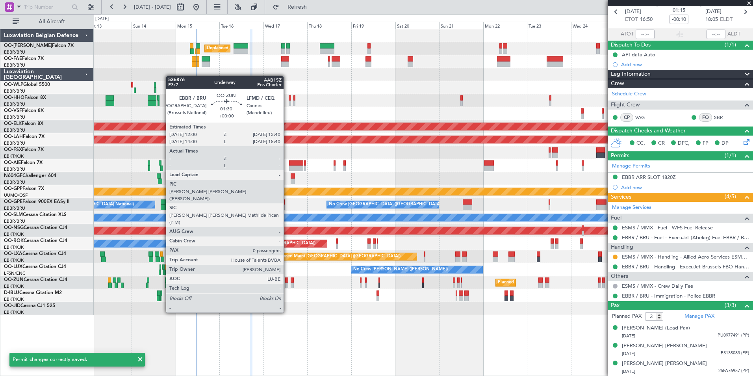
click at [287, 284] on div at bounding box center [286, 285] width 3 height 6
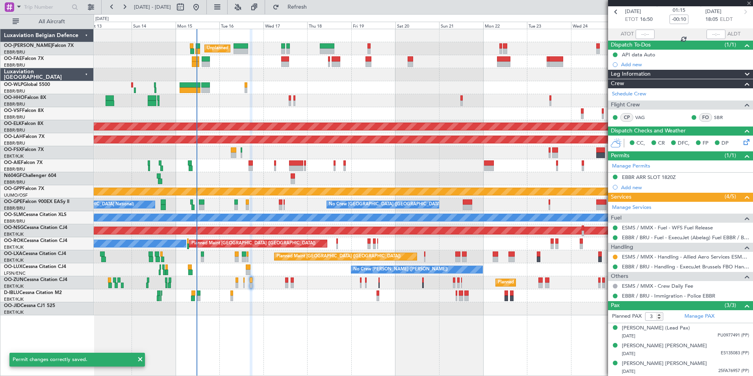
type input "0"
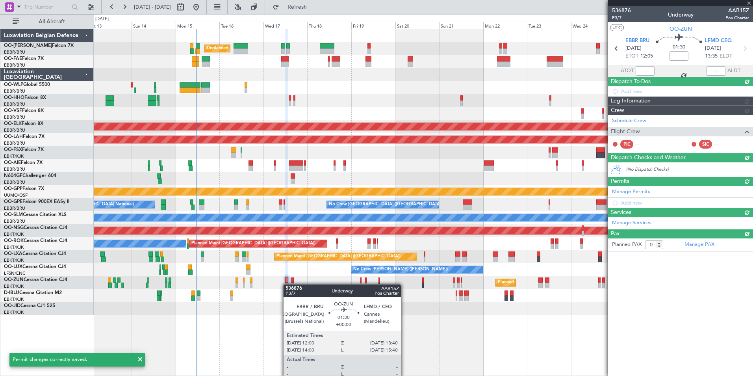
scroll to position [0, 0]
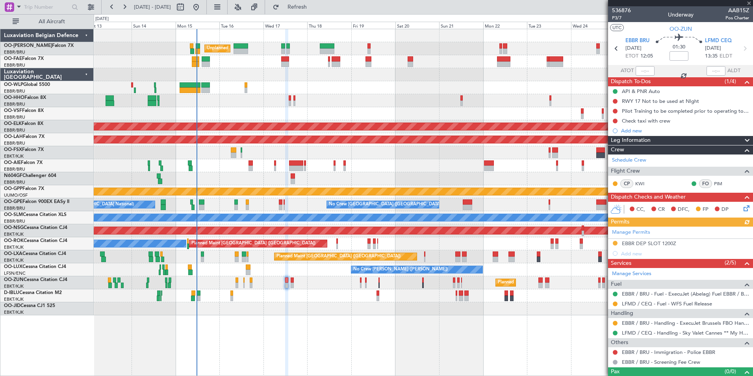
click at [647, 242] on div "Manage Permits EBBR DEP SLOT 1200Z Add new" at bounding box center [680, 243] width 145 height 32
click at [651, 245] on div "EBBR DEP SLOT 1200Z" at bounding box center [649, 243] width 54 height 7
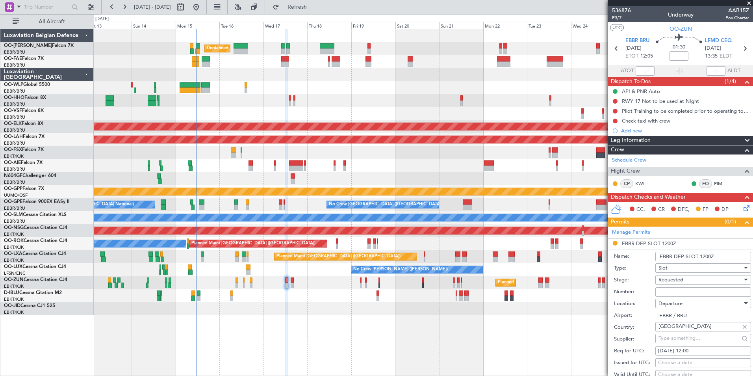
click at [665, 288] on input "Number:" at bounding box center [704, 291] width 96 height 9
click at [678, 294] on input "Number:" at bounding box center [704, 291] width 96 height 9
paste input "EBBRAAB6719D00"
type input "EBBRAAB6719D00"
click at [675, 277] on span "Requested" at bounding box center [671, 279] width 25 height 7
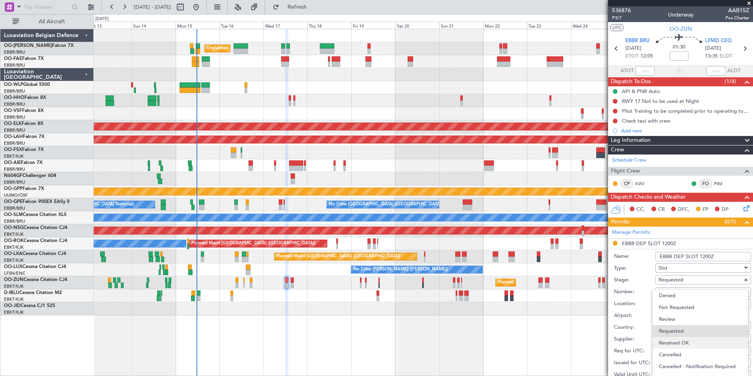
drag, startPoint x: 689, startPoint y: 341, endPoint x: 695, endPoint y: 294, distance: 46.8
click at [689, 341] on span "Received OK" at bounding box center [700, 343] width 83 height 12
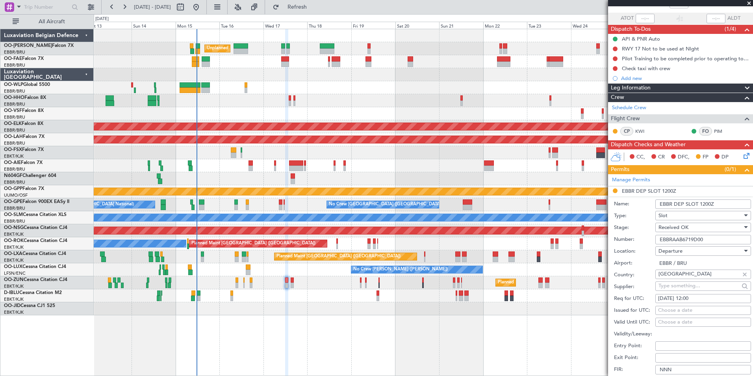
scroll to position [197, 0]
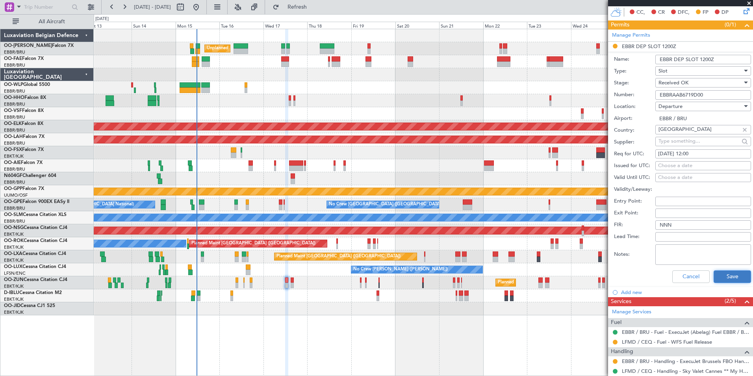
click at [728, 274] on button "Save" at bounding box center [732, 276] width 37 height 13
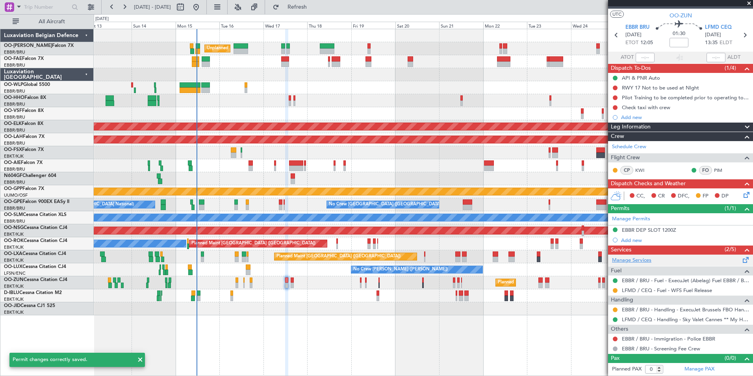
scroll to position [13, 0]
click at [615, 310] on button at bounding box center [615, 310] width 5 height 5
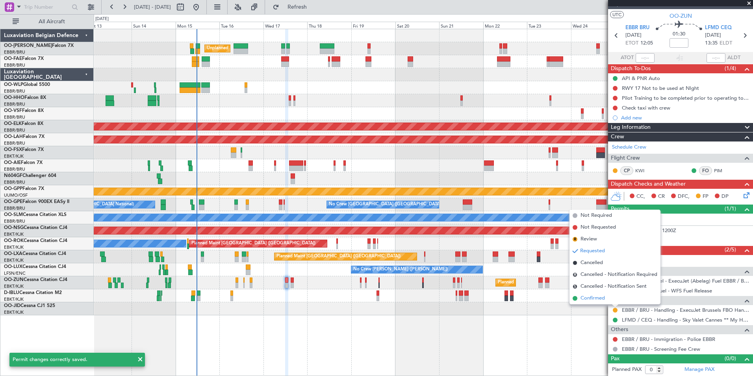
click at [593, 300] on span "Confirmed" at bounding box center [593, 298] width 24 height 8
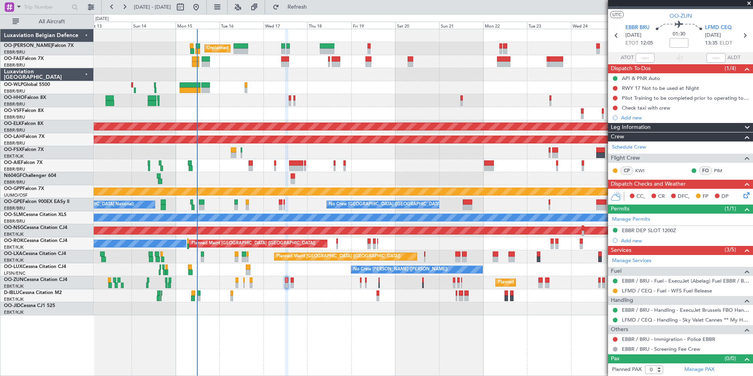
click at [254, 118] on div at bounding box center [423, 113] width 659 height 13
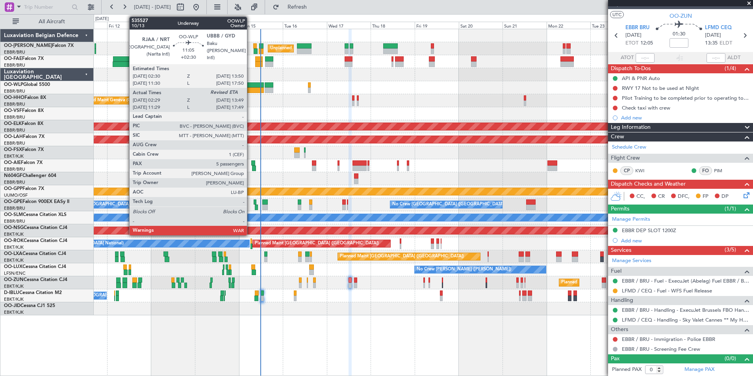
click at [251, 88] on div at bounding box center [253, 90] width 21 height 6
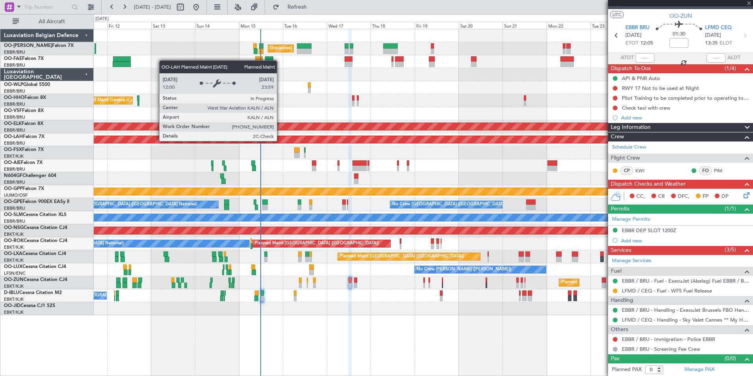
type input "+02:30"
type input "02:39"
type input "5"
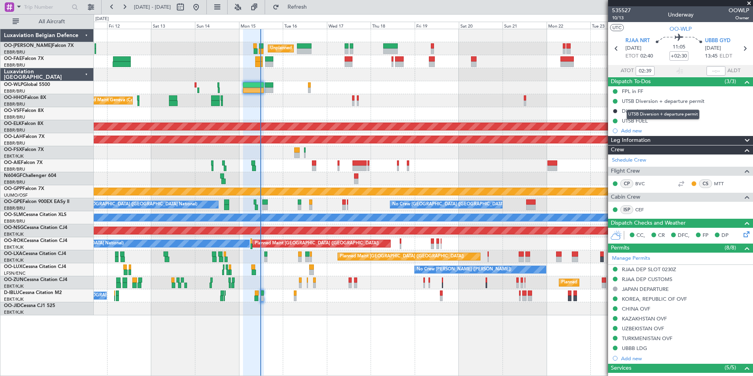
click at [645, 101] on div "UTSB Diversion + departure permit" at bounding box center [663, 101] width 83 height 7
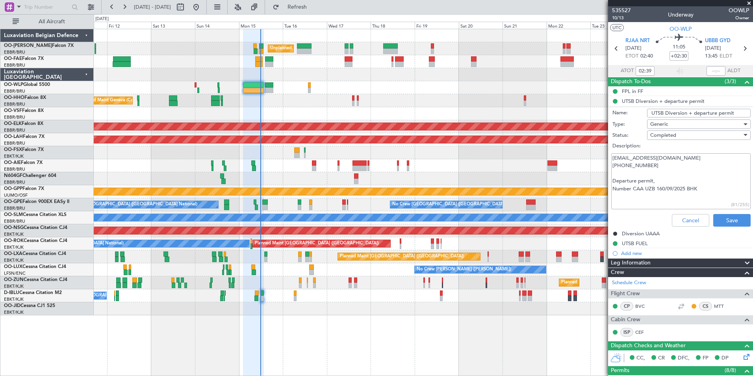
drag, startPoint x: 611, startPoint y: 156, endPoint x: 689, endPoint y: 187, distance: 83.8
click at [689, 171] on textarea "fly@apogee.aero +998 903543691 Departure permit, Number CAA UZB 160/09/2025 BHK" at bounding box center [680, 181] width 139 height 56
drag, startPoint x: 709, startPoint y: 186, endPoint x: 632, endPoint y: 191, distance: 77.7
click at [632, 191] on textarea "fly@apogee.aero +998 903543691 Departure permit, Number CAA UZB 160/09/2025 BHK" at bounding box center [680, 181] width 139 height 56
drag, startPoint x: 659, startPoint y: 165, endPoint x: 735, endPoint y: 177, distance: 77.0
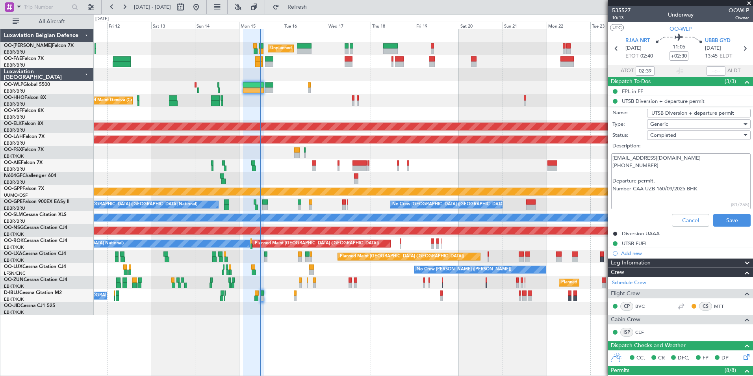
click at [601, 154] on fb-app "11 Sep 2025 - 26 Sep 2025 Refresh Quick Links All Aircraft Unplanned Maint Brus…" at bounding box center [376, 191] width 753 height 370
click at [683, 223] on button "Cancel" at bounding box center [690, 220] width 37 height 13
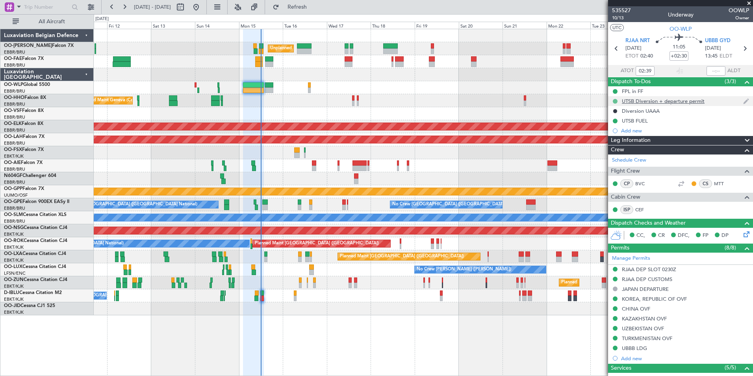
click at [615, 101] on button at bounding box center [615, 101] width 5 height 5
click at [617, 147] on span "Cancelled" at bounding box center [617, 148] width 22 height 8
click at [615, 122] on button at bounding box center [615, 121] width 5 height 5
click at [615, 167] on span "Cancelled" at bounding box center [617, 167] width 22 height 8
